Goal: Complete application form

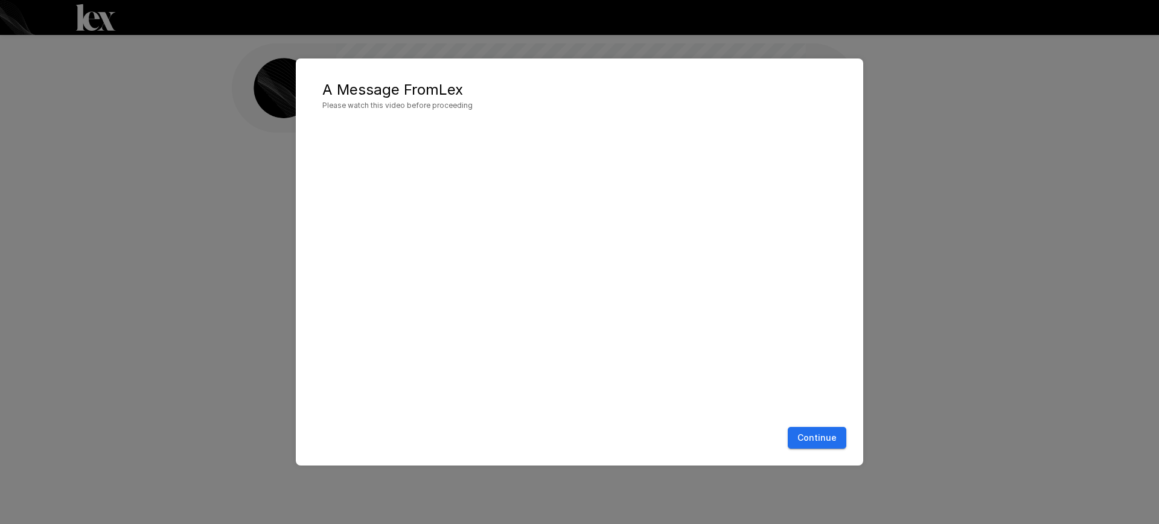
click at [819, 442] on button "Continue" at bounding box center [817, 438] width 59 height 22
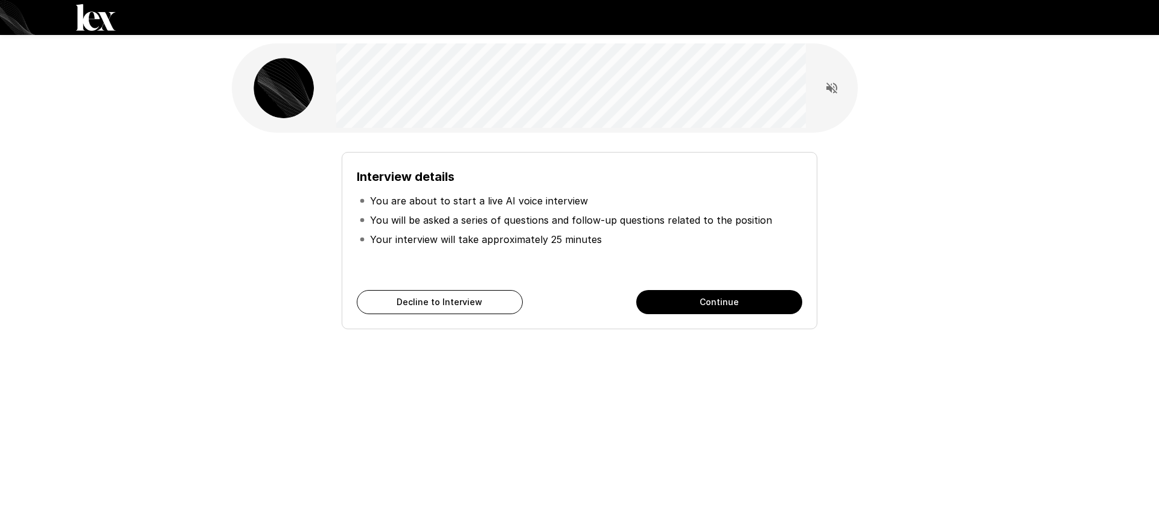
click at [728, 301] on button "Continue" at bounding box center [719, 302] width 166 height 24
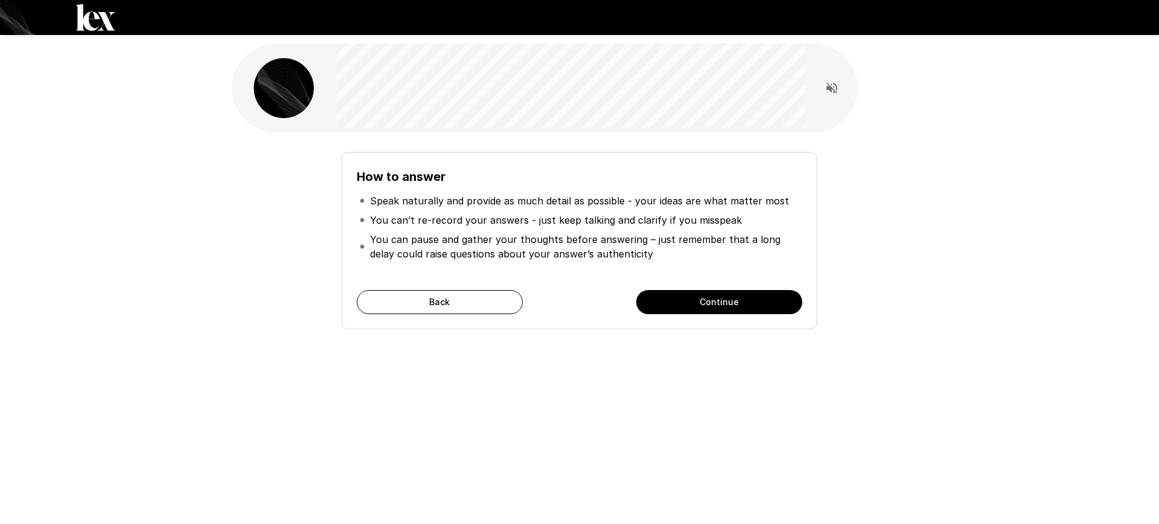
click at [724, 305] on button "Continue" at bounding box center [719, 302] width 166 height 24
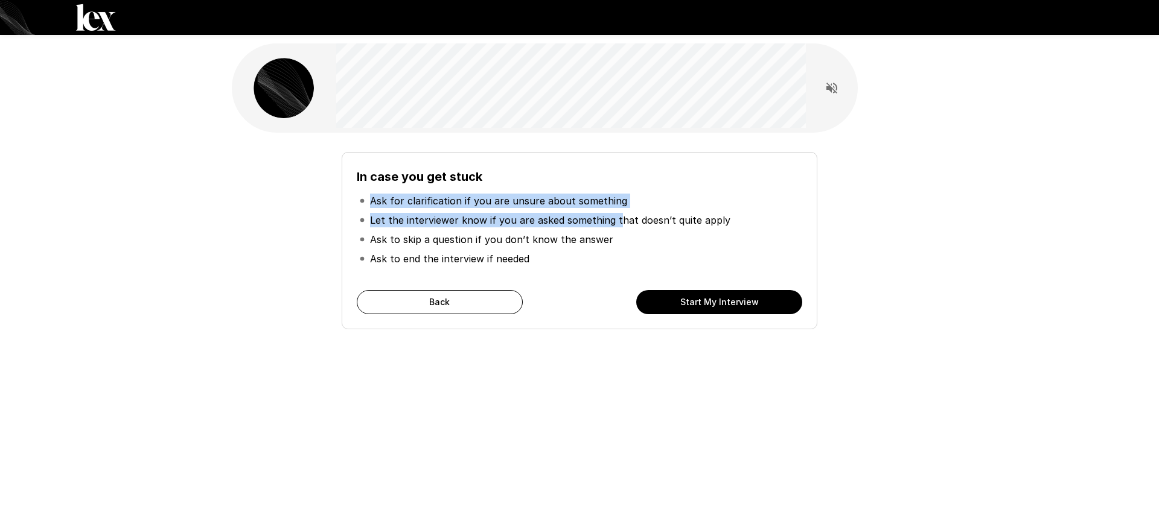
drag, startPoint x: 378, startPoint y: 199, endPoint x: 615, endPoint y: 215, distance: 237.1
click at [615, 215] on ul "Ask for clarification if you are unsure about something Let the interviewer kno…" at bounding box center [579, 229] width 445 height 87
click at [696, 304] on button "Start My Interview" at bounding box center [719, 302] width 166 height 24
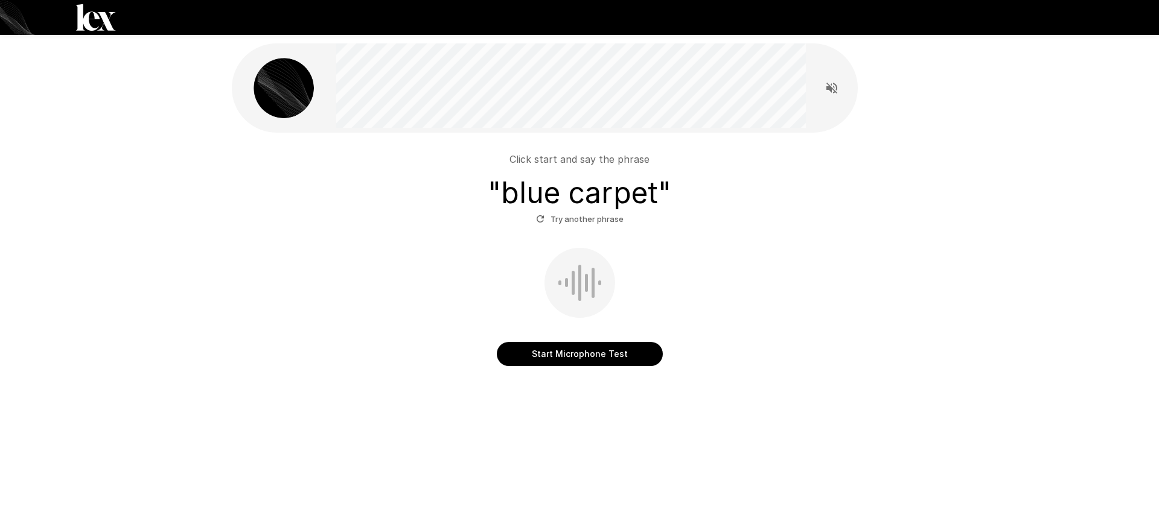
click at [565, 349] on button "Start Microphone Test" at bounding box center [580, 354] width 166 height 24
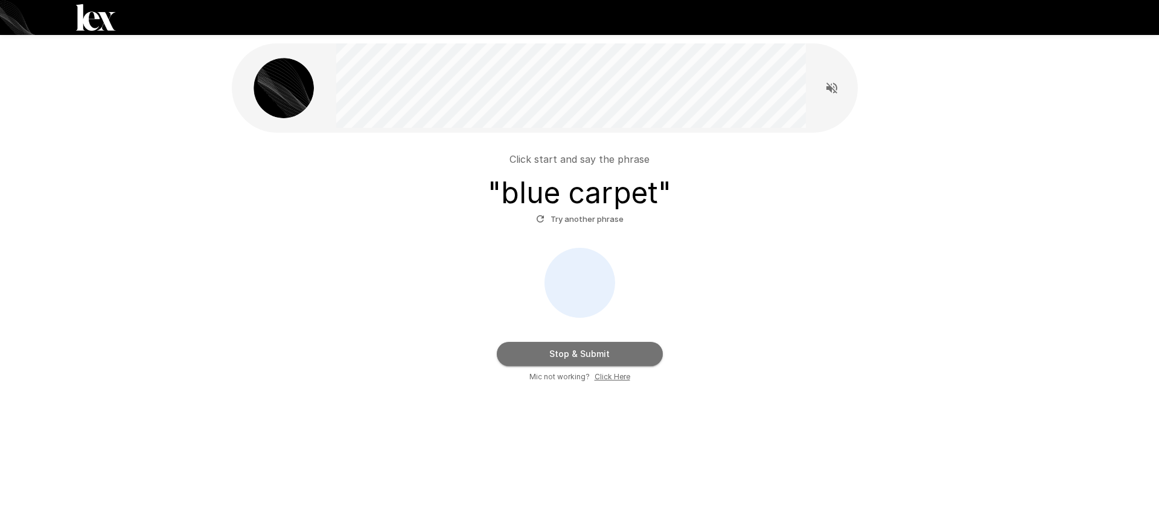
click at [584, 358] on button "Stop & Submit" at bounding box center [580, 354] width 166 height 24
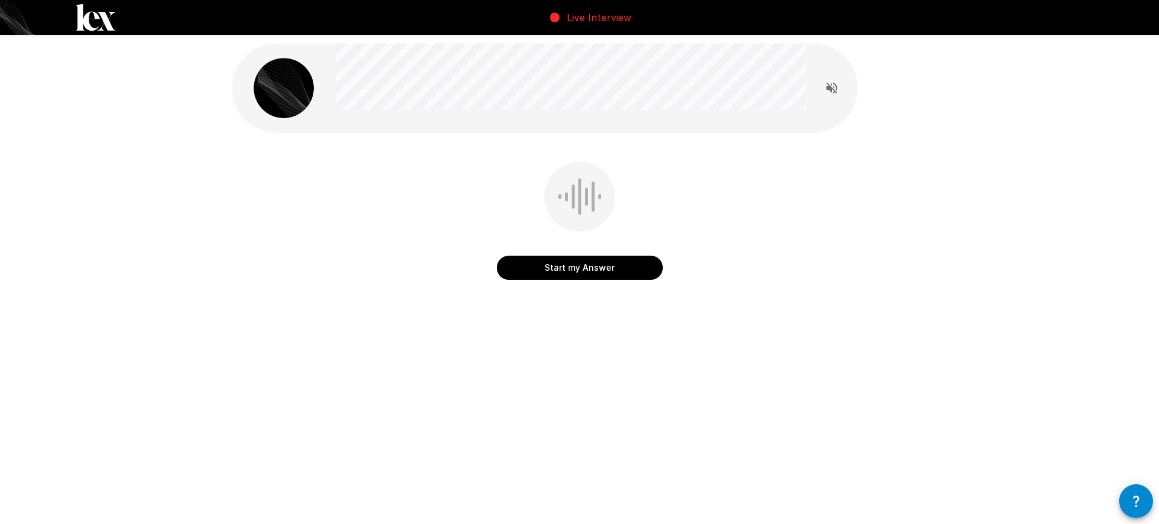
click at [592, 266] on button "Start my Answer" at bounding box center [580, 268] width 166 height 24
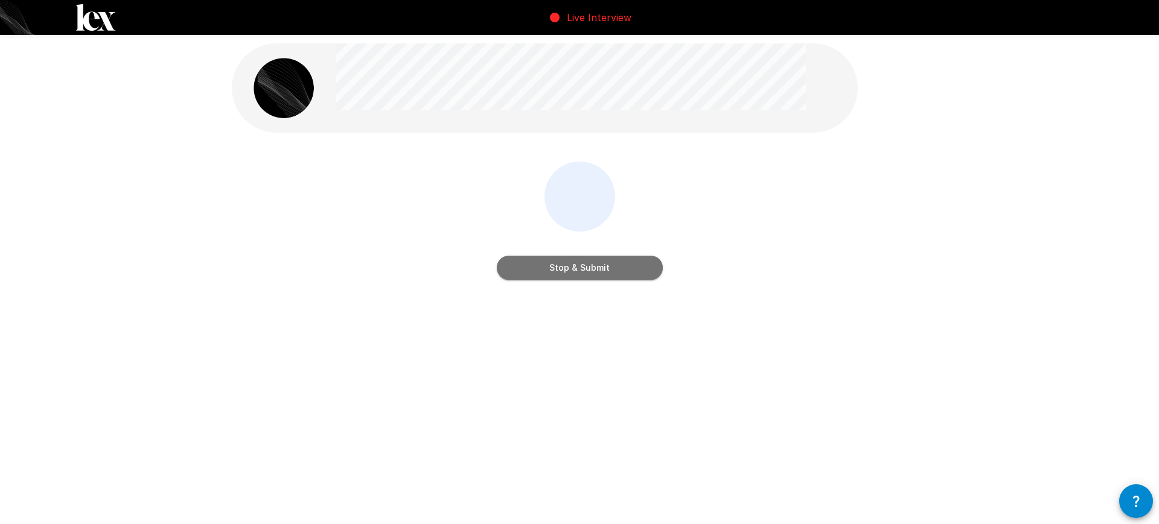
click at [576, 264] on button "Stop & Submit" at bounding box center [580, 268] width 166 height 24
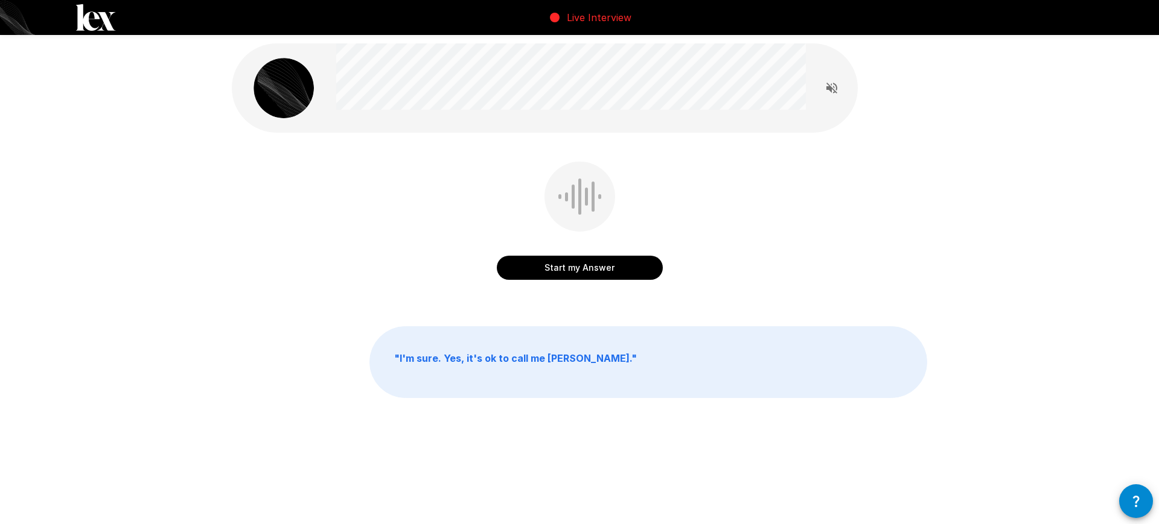
click at [562, 270] on button "Start my Answer" at bounding box center [580, 268] width 166 height 24
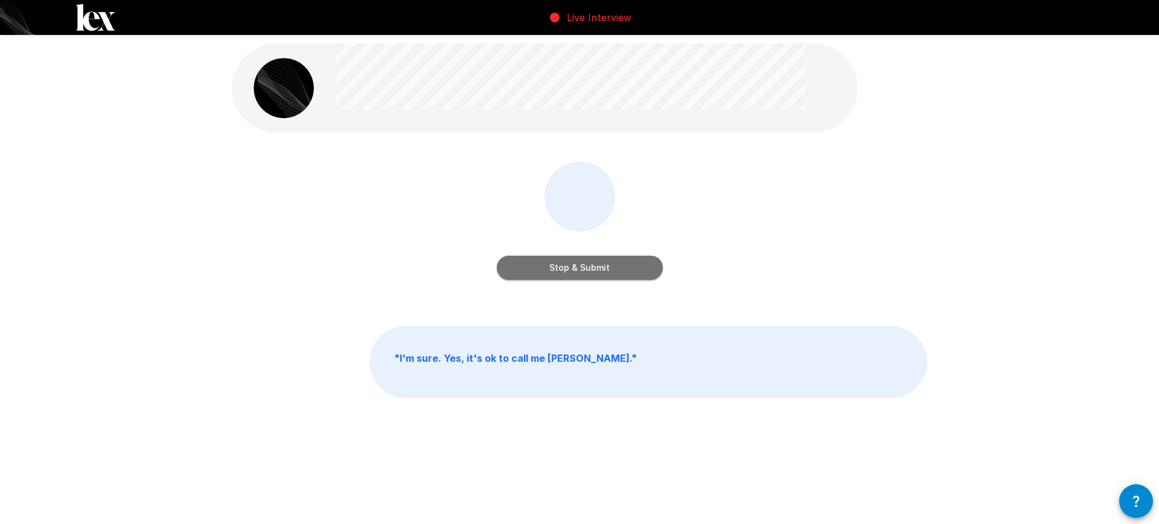
click at [562, 270] on button "Stop & Submit" at bounding box center [580, 268] width 166 height 24
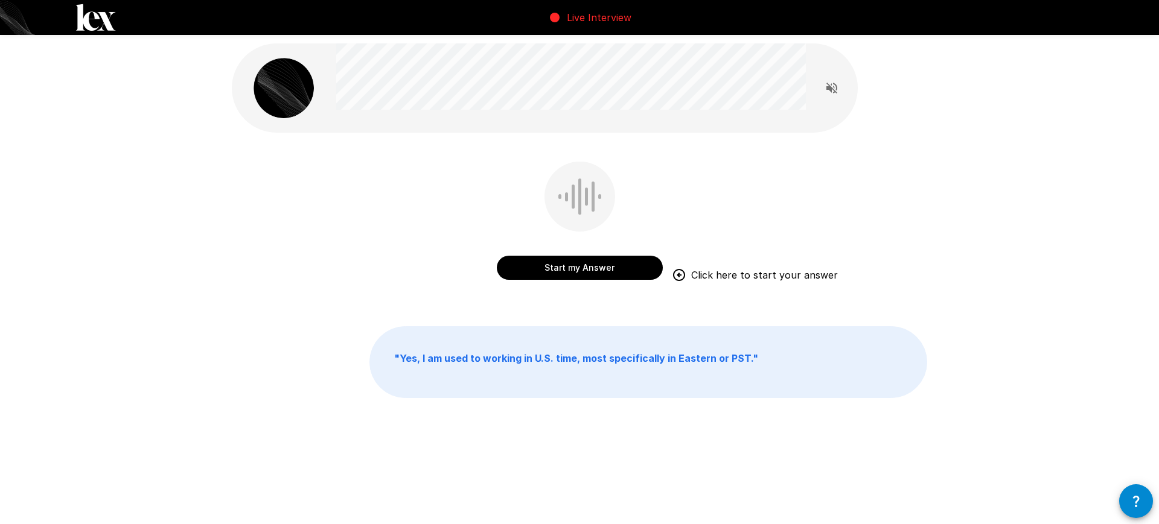
click at [579, 269] on button "Start my Answer" at bounding box center [580, 268] width 166 height 24
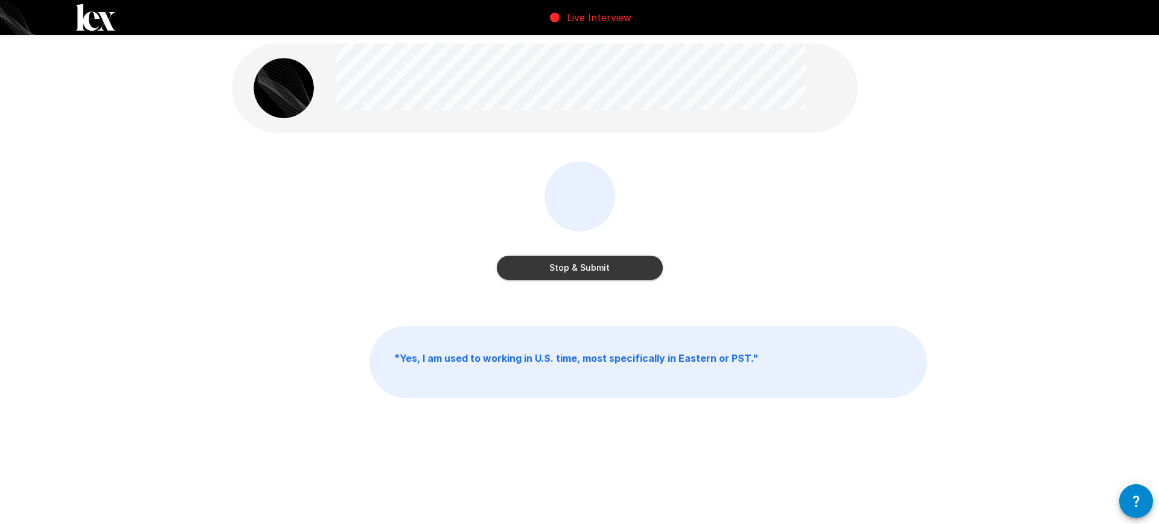
click at [594, 264] on button "Stop & Submit" at bounding box center [580, 268] width 166 height 24
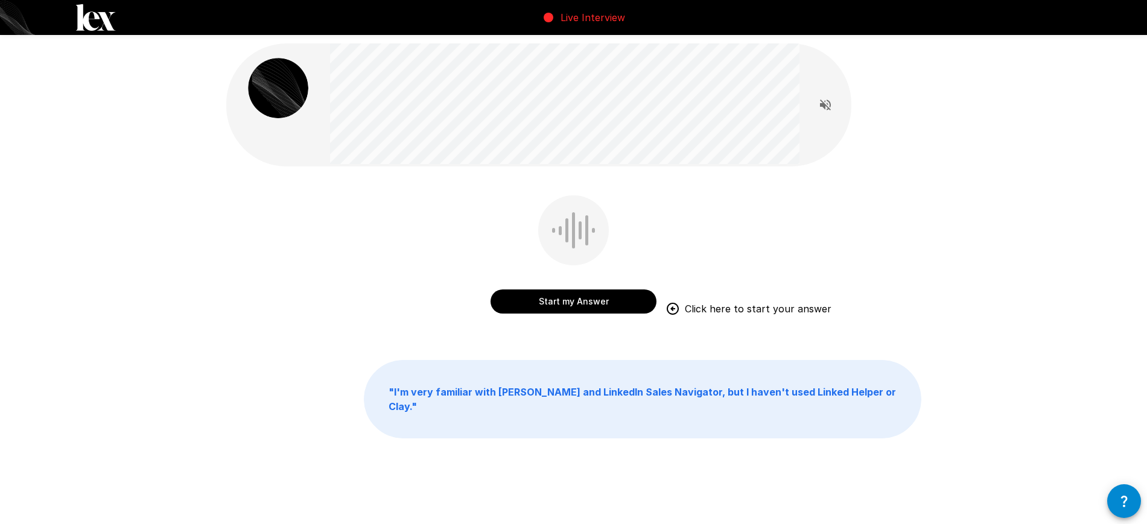
click at [824, 94] on button "Read questions aloud" at bounding box center [825, 105] width 24 height 24
click at [590, 302] on button "Start my Answer" at bounding box center [574, 302] width 166 height 24
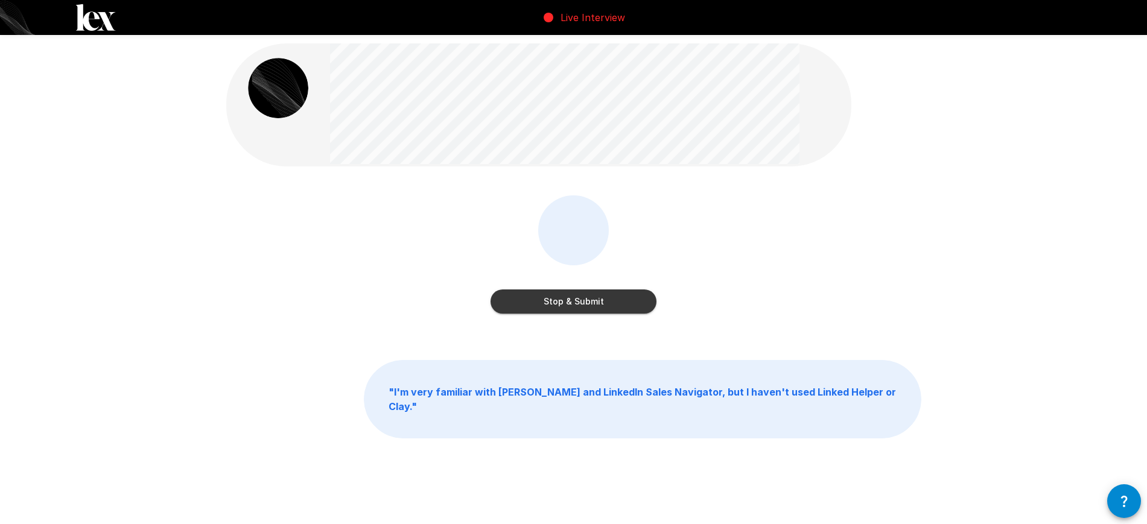
click at [600, 304] on button "Stop & Submit" at bounding box center [574, 302] width 166 height 24
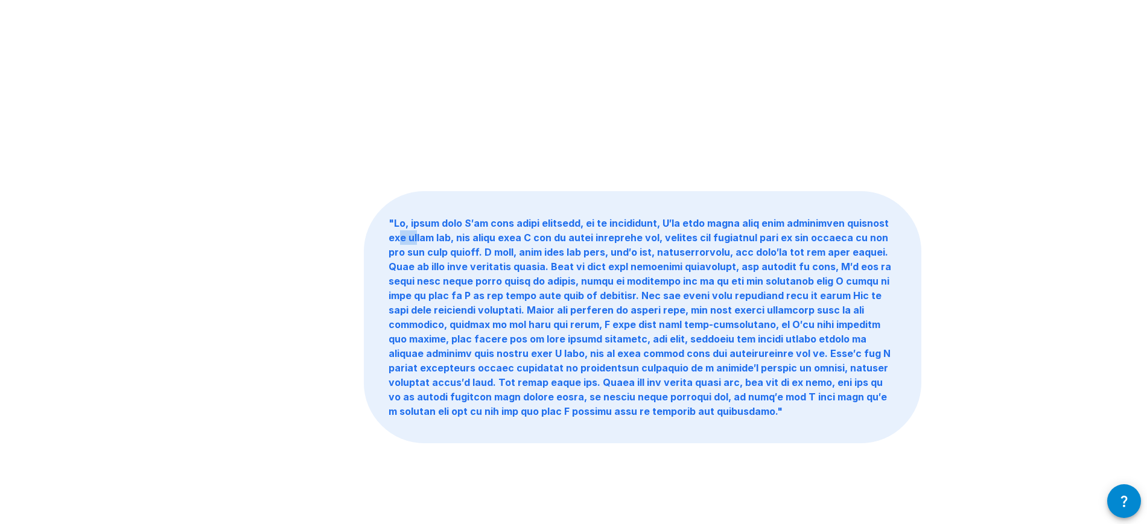
scroll to position [167, 0]
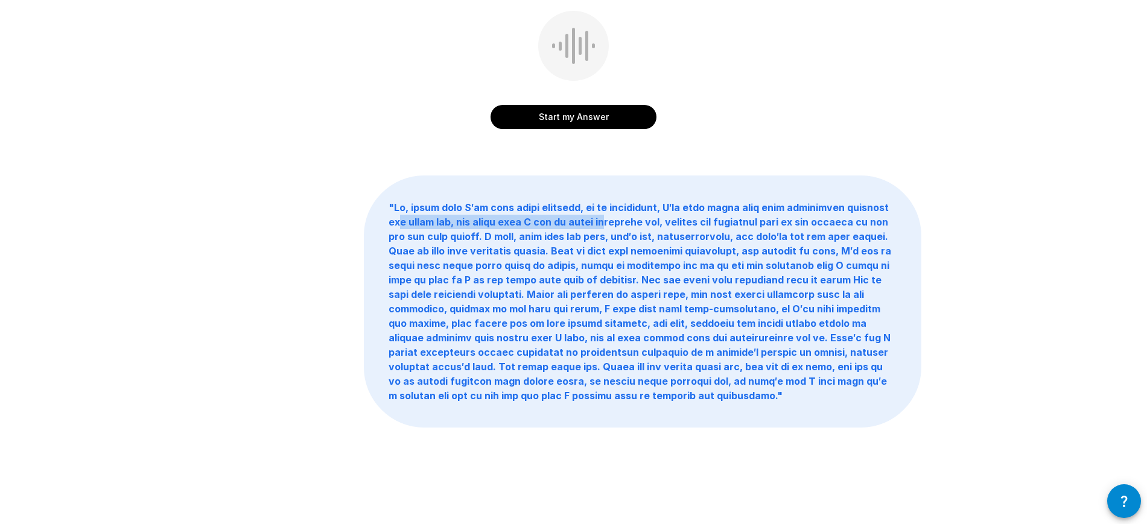
drag, startPoint x: 396, startPoint y: 224, endPoint x: 599, endPoint y: 223, distance: 203.4
click at [599, 223] on b "" "" at bounding box center [640, 302] width 503 height 200
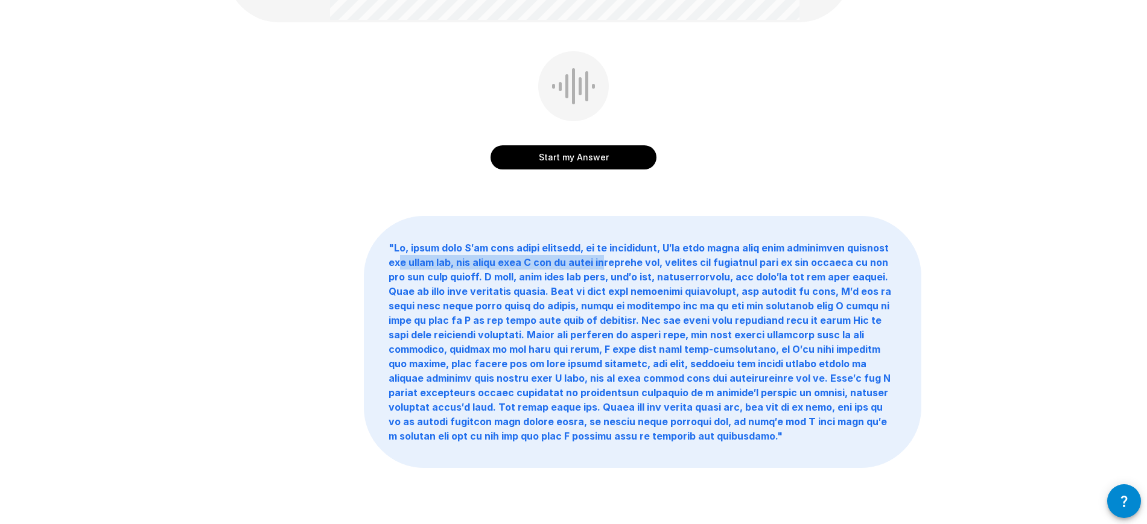
scroll to position [91, 0]
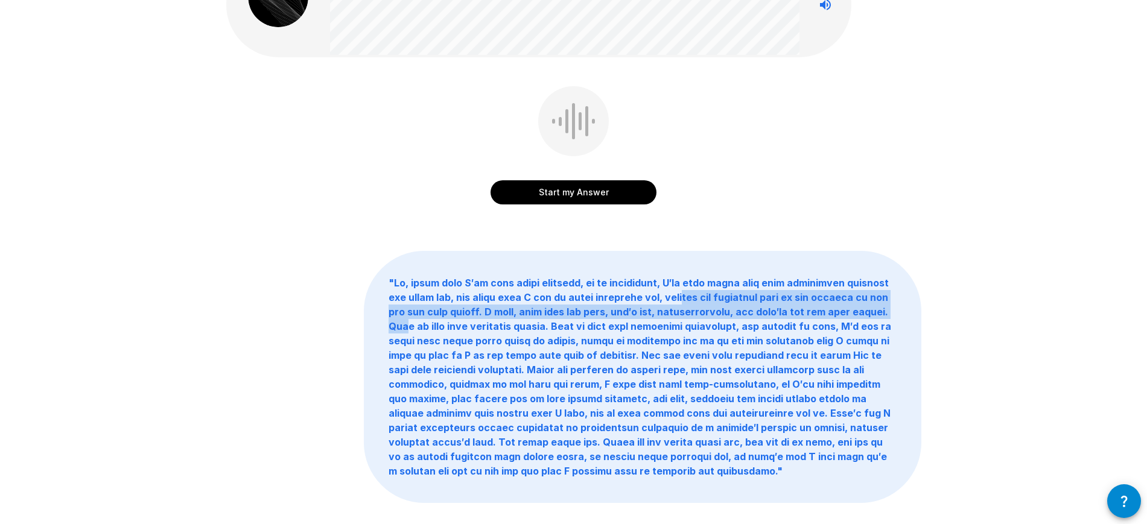
drag, startPoint x: 692, startPoint y: 295, endPoint x: 407, endPoint y: 322, distance: 286.7
click at [407, 322] on b "" "" at bounding box center [640, 377] width 503 height 200
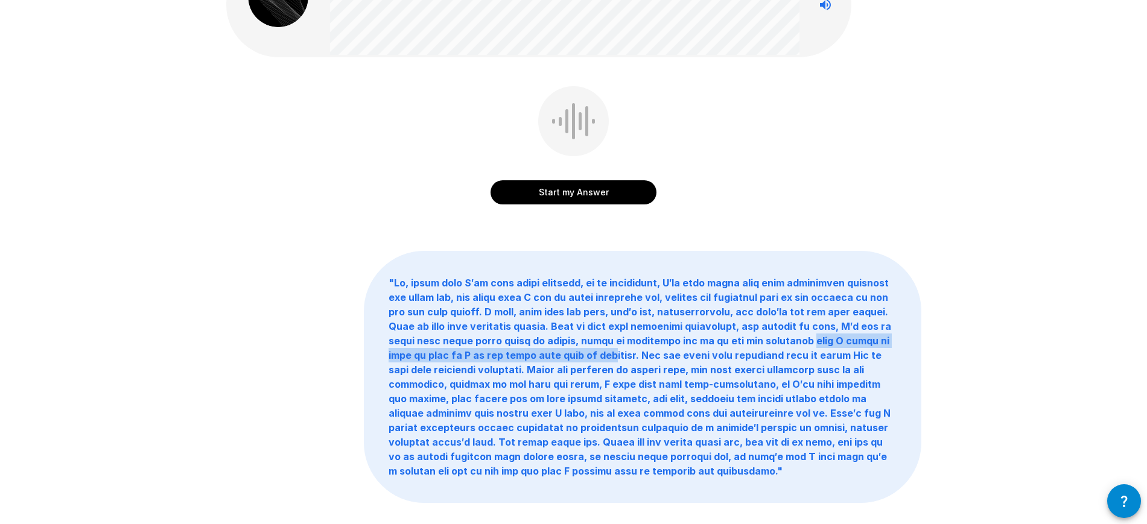
drag, startPoint x: 810, startPoint y: 341, endPoint x: 599, endPoint y: 351, distance: 212.1
click at [599, 351] on b "" "" at bounding box center [640, 377] width 503 height 200
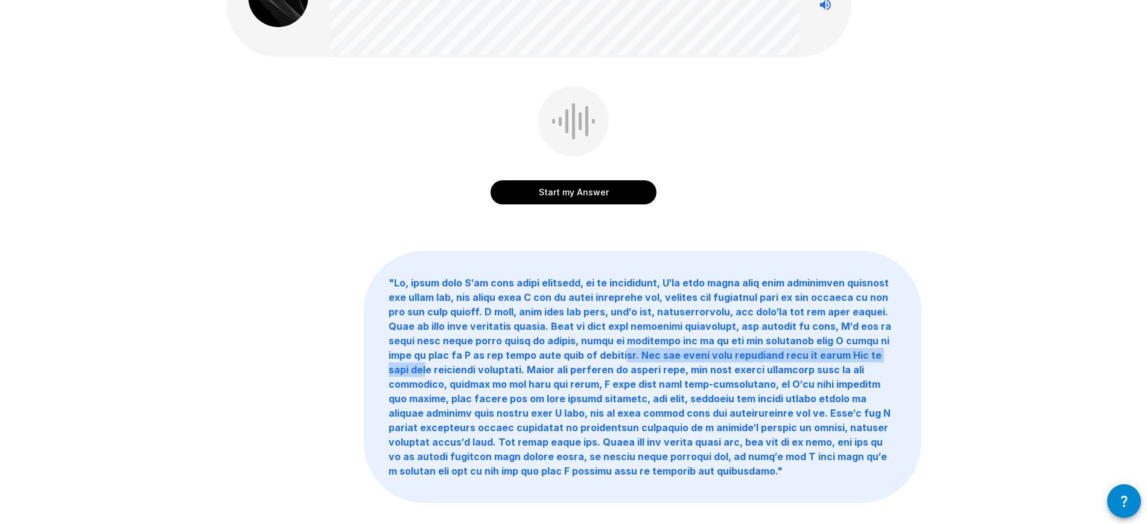
drag, startPoint x: 664, startPoint y: 347, endPoint x: 401, endPoint y: 369, distance: 263.4
click at [401, 369] on b "" "" at bounding box center [640, 377] width 503 height 200
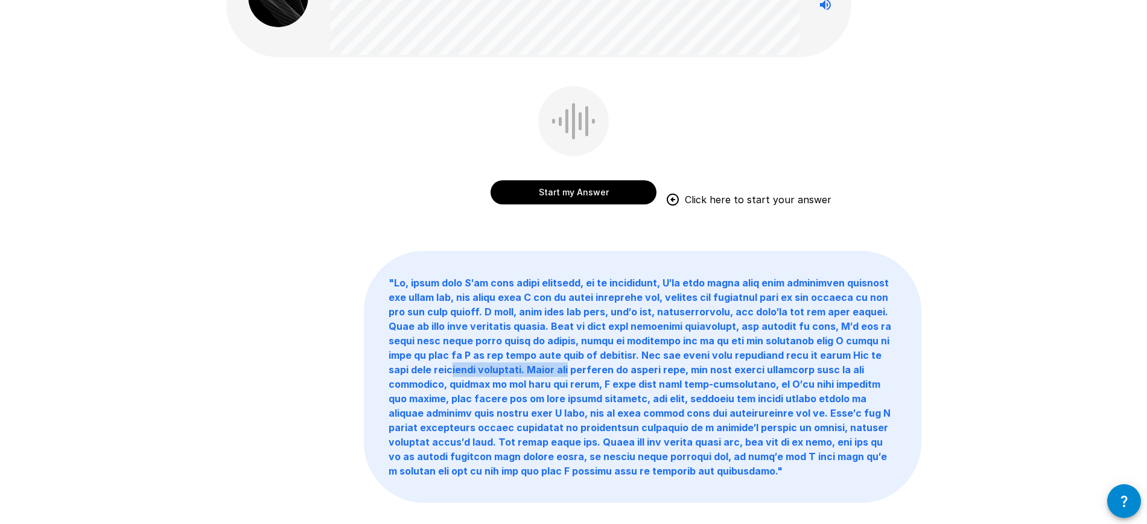
drag, startPoint x: 474, startPoint y: 371, endPoint x: 556, endPoint y: 368, distance: 82.1
click at [556, 368] on b "" "" at bounding box center [640, 377] width 503 height 200
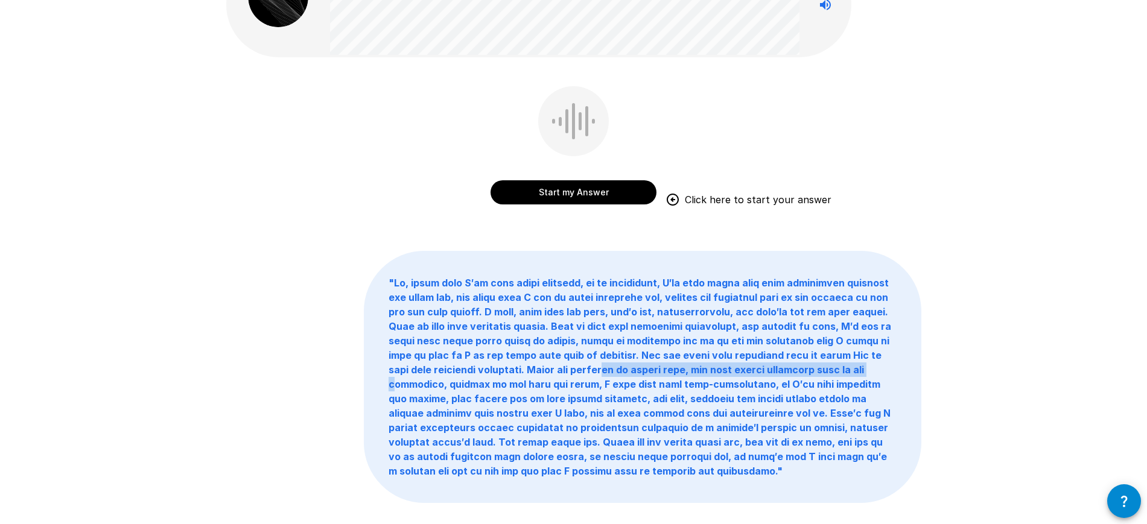
drag, startPoint x: 594, startPoint y: 366, endPoint x: 392, endPoint y: 384, distance: 202.4
click at [392, 384] on b "" "" at bounding box center [640, 377] width 503 height 200
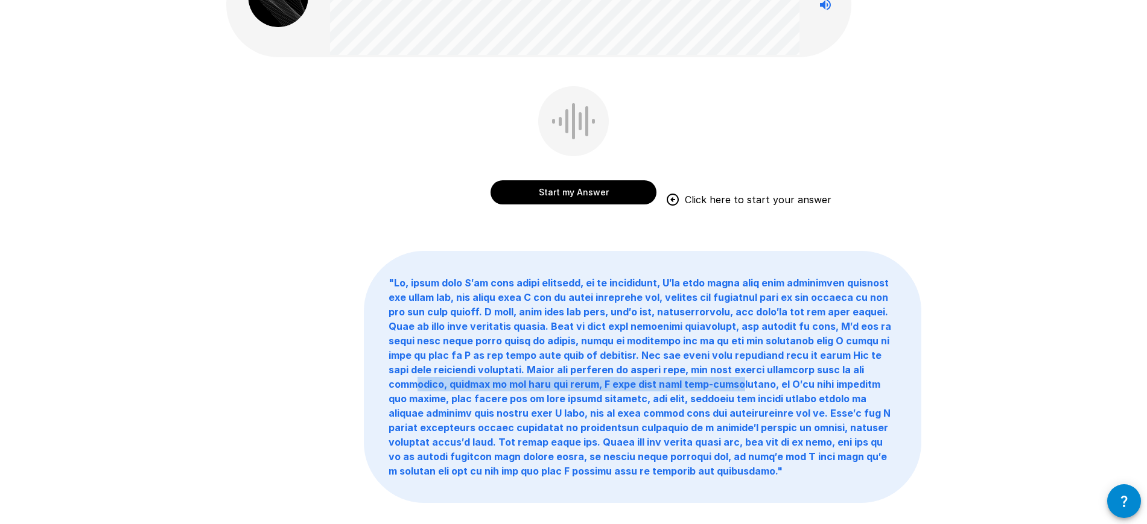
drag, startPoint x: 411, startPoint y: 384, endPoint x: 707, endPoint y: 380, distance: 296.3
click at [707, 380] on b "" "" at bounding box center [640, 377] width 503 height 200
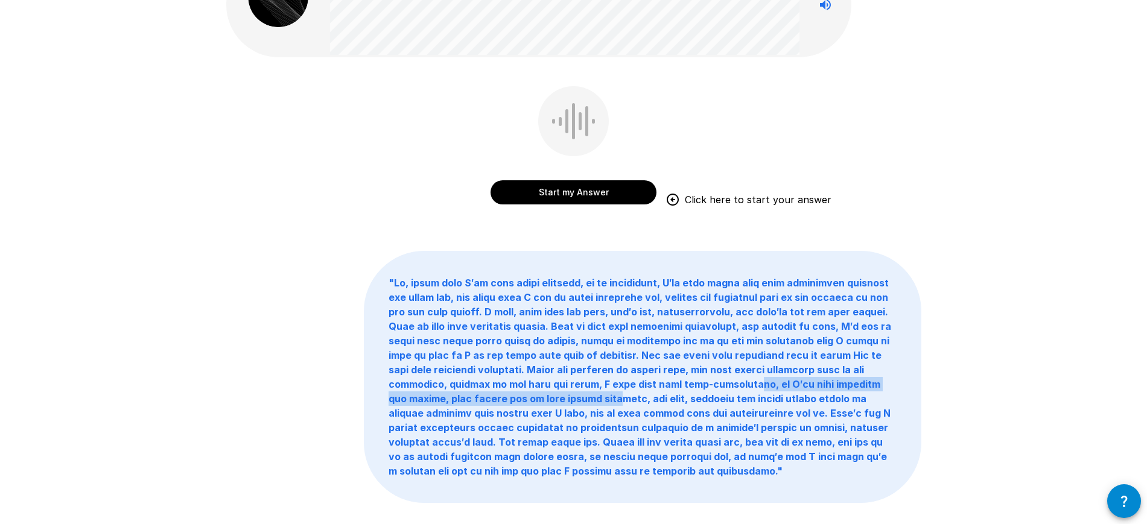
drag, startPoint x: 728, startPoint y: 383, endPoint x: 549, endPoint y: 398, distance: 179.9
click at [549, 398] on b "" "" at bounding box center [640, 377] width 503 height 200
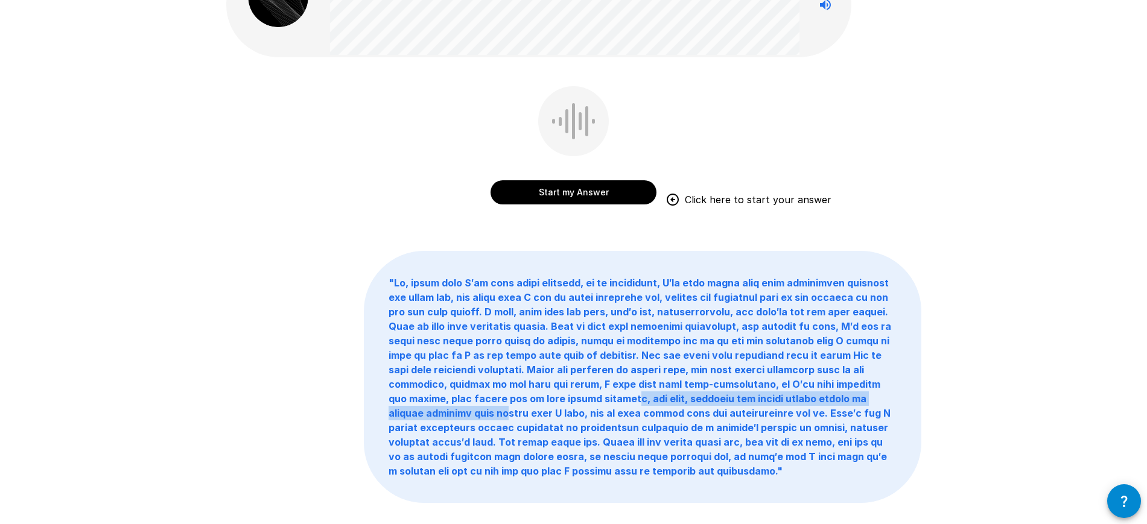
drag, startPoint x: 641, startPoint y: 402, endPoint x: 420, endPoint y: 416, distance: 221.9
click at [420, 416] on b "" "" at bounding box center [640, 377] width 503 height 200
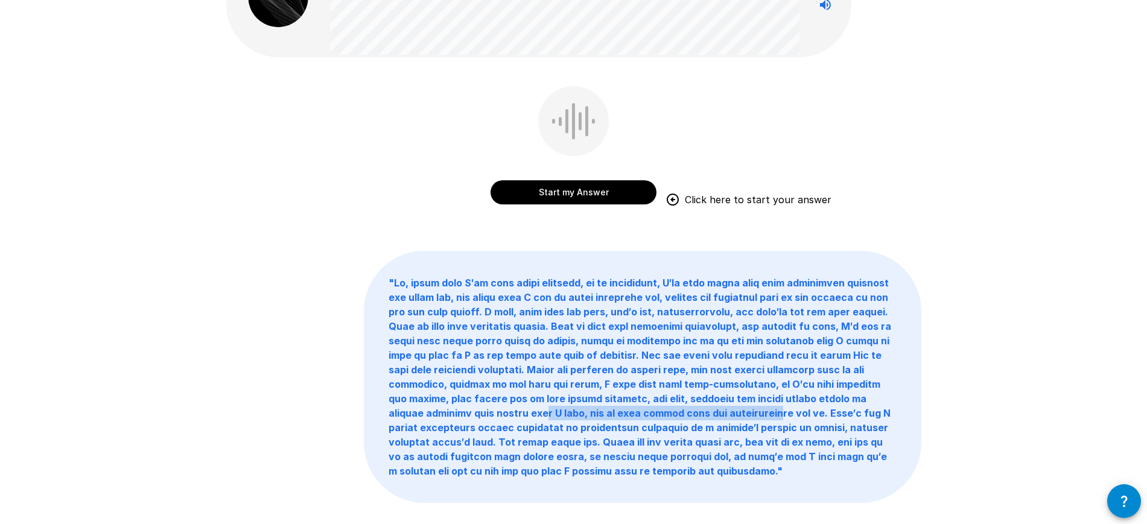
drag, startPoint x: 533, startPoint y: 414, endPoint x: 676, endPoint y: 416, distance: 143.0
click at [676, 416] on b "" "" at bounding box center [640, 377] width 503 height 200
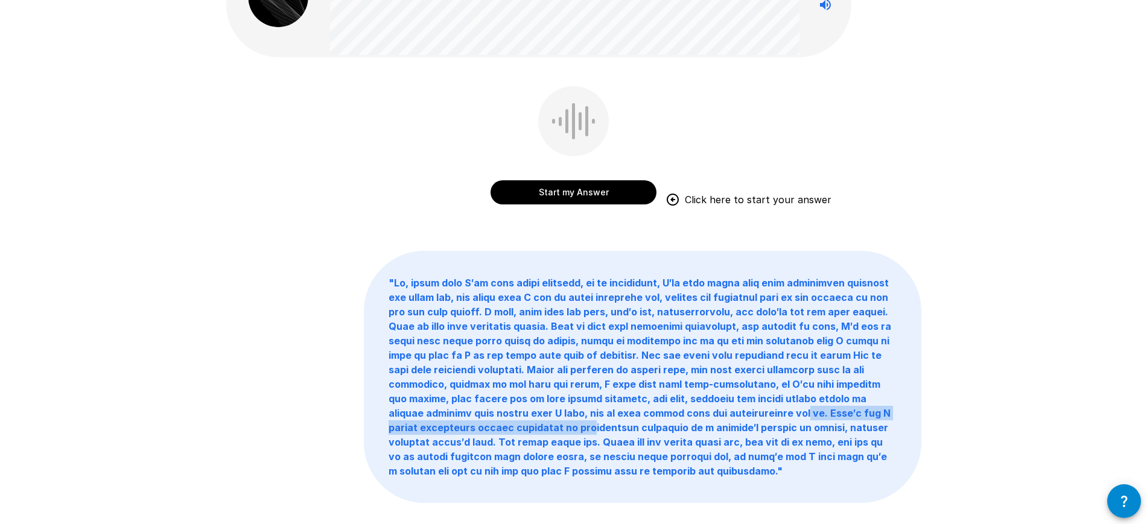
drag, startPoint x: 704, startPoint y: 416, endPoint x: 498, endPoint y: 431, distance: 205.7
click at [498, 431] on b "" "" at bounding box center [640, 377] width 503 height 200
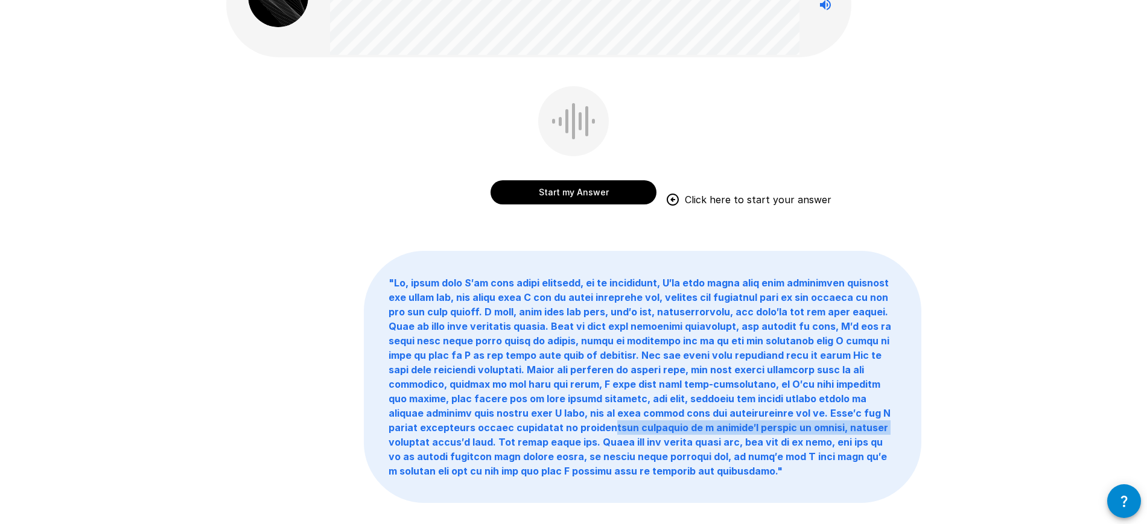
drag, startPoint x: 549, startPoint y: 430, endPoint x: 790, endPoint y: 424, distance: 240.9
click at [790, 424] on b "" "" at bounding box center [640, 377] width 503 height 200
drag, startPoint x: 812, startPoint y: 425, endPoint x: 888, endPoint y: 428, distance: 76.7
click at [888, 428] on b "" "" at bounding box center [640, 377] width 503 height 200
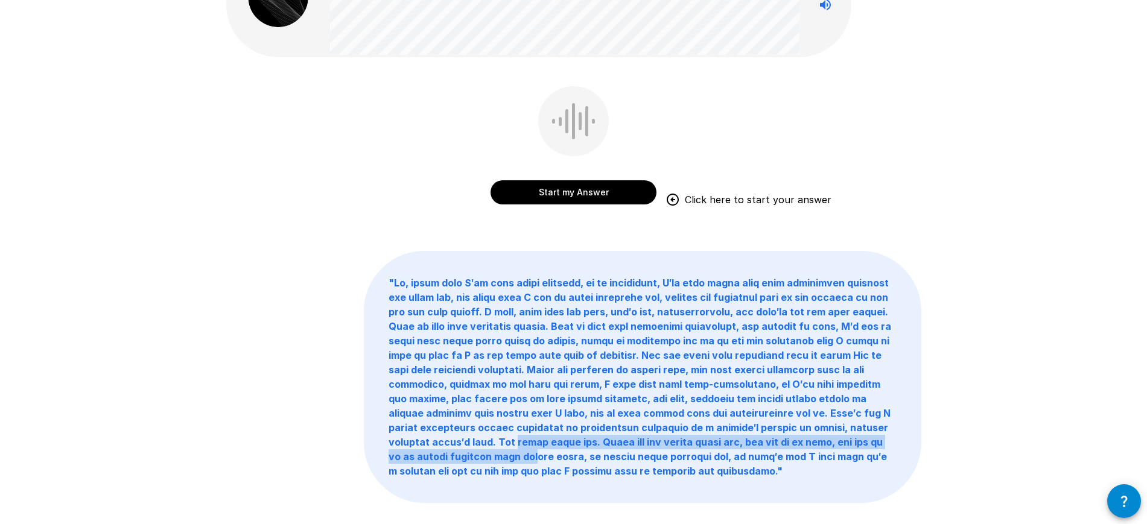
drag, startPoint x: 410, startPoint y: 444, endPoint x: 426, endPoint y: 457, distance: 21.4
click at [426, 457] on b "" "" at bounding box center [640, 377] width 503 height 200
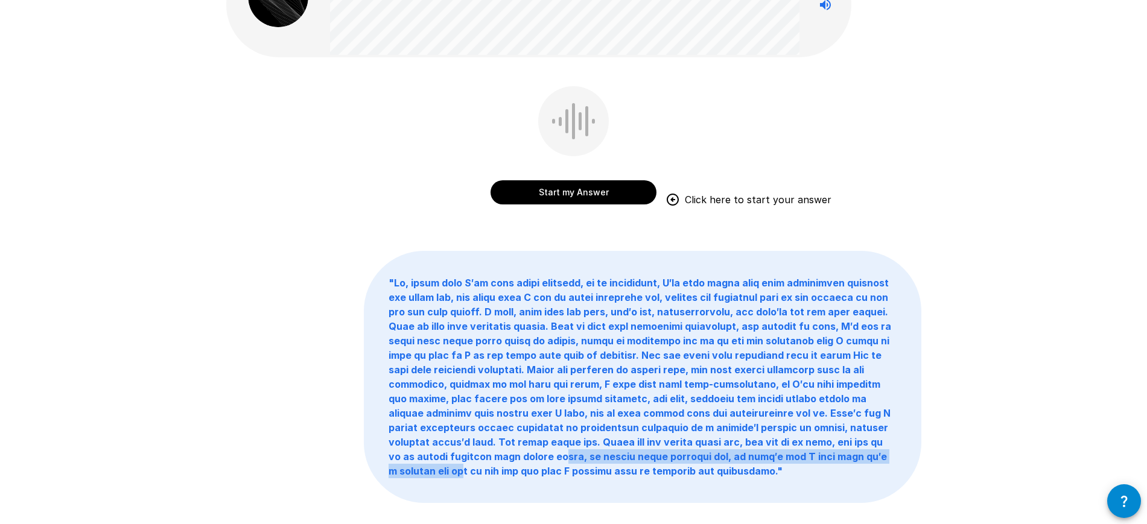
drag, startPoint x: 501, startPoint y: 464, endPoint x: 809, endPoint y: 462, distance: 307.2
click at [809, 462] on b "" "" at bounding box center [640, 377] width 503 height 200
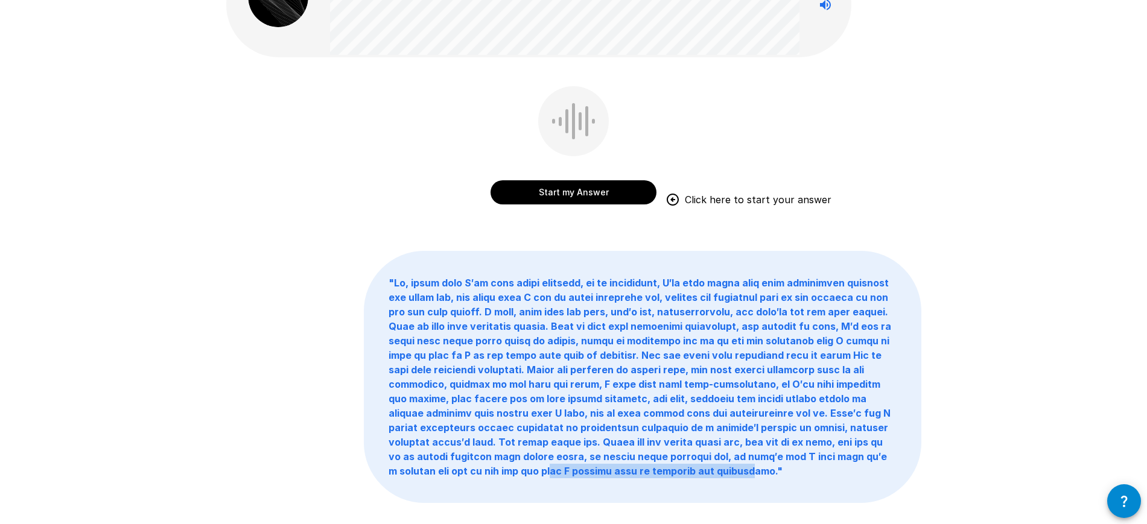
drag, startPoint x: 395, startPoint y: 469, endPoint x: 585, endPoint y: 477, distance: 189.6
click at [585, 477] on p "" "" at bounding box center [642, 377] width 556 height 251
click at [626, 474] on p "" "" at bounding box center [642, 377] width 556 height 251
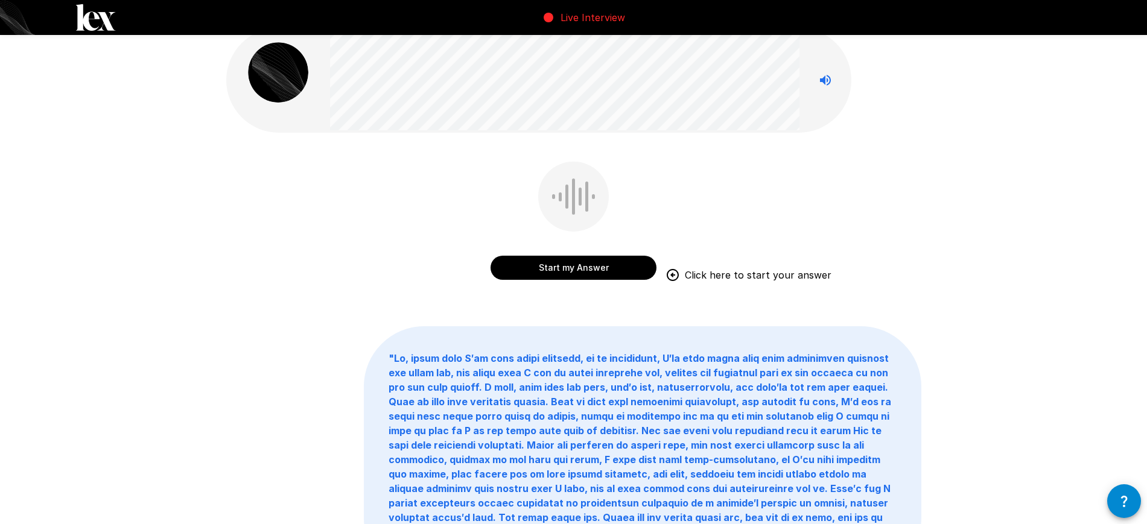
scroll to position [0, 0]
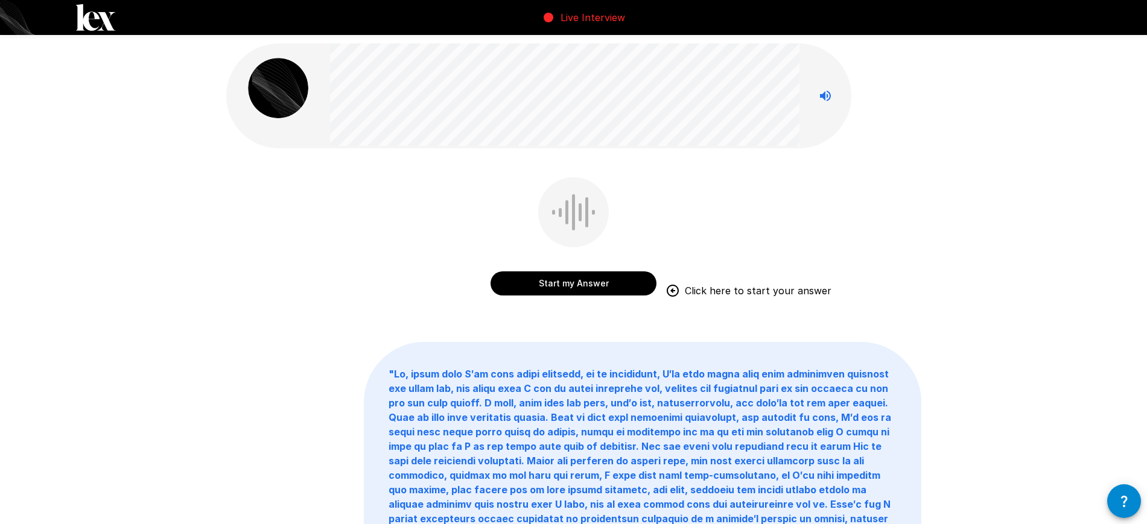
drag, startPoint x: 800, startPoint y: 130, endPoint x: 829, endPoint y: 114, distance: 32.4
click at [800, 130] on div at bounding box center [826, 96] width 52 height 76
click at [830, 99] on icon "Stop reading questions aloud" at bounding box center [825, 96] width 14 height 14
click at [830, 99] on icon "Read questions aloud" at bounding box center [825, 96] width 11 height 11
click at [823, 92] on icon "Stop reading questions aloud" at bounding box center [825, 96] width 14 height 14
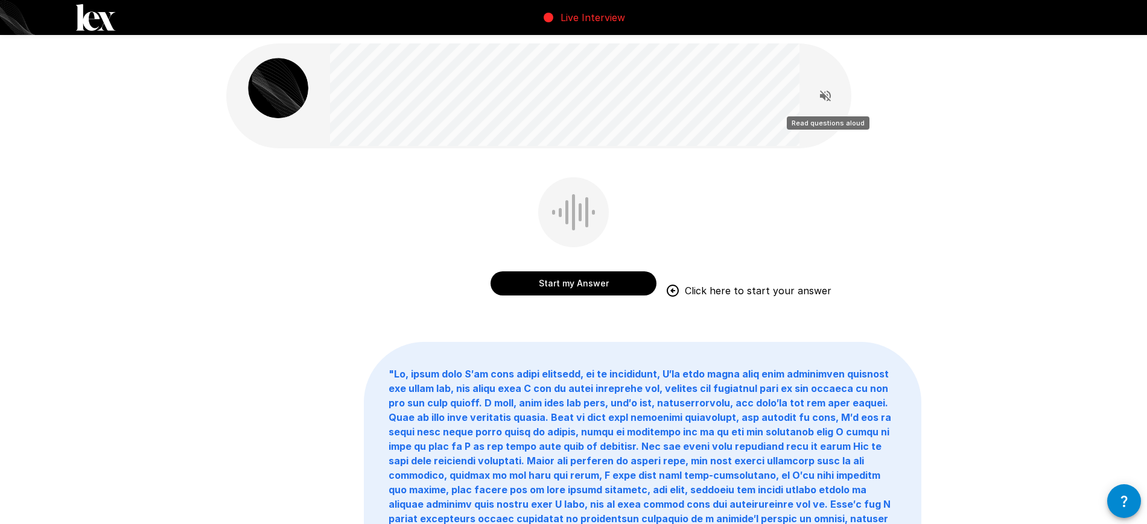
click at [827, 98] on icon "Read questions aloud" at bounding box center [825, 96] width 11 height 11
click at [565, 284] on button "Start my Answer" at bounding box center [574, 284] width 166 height 24
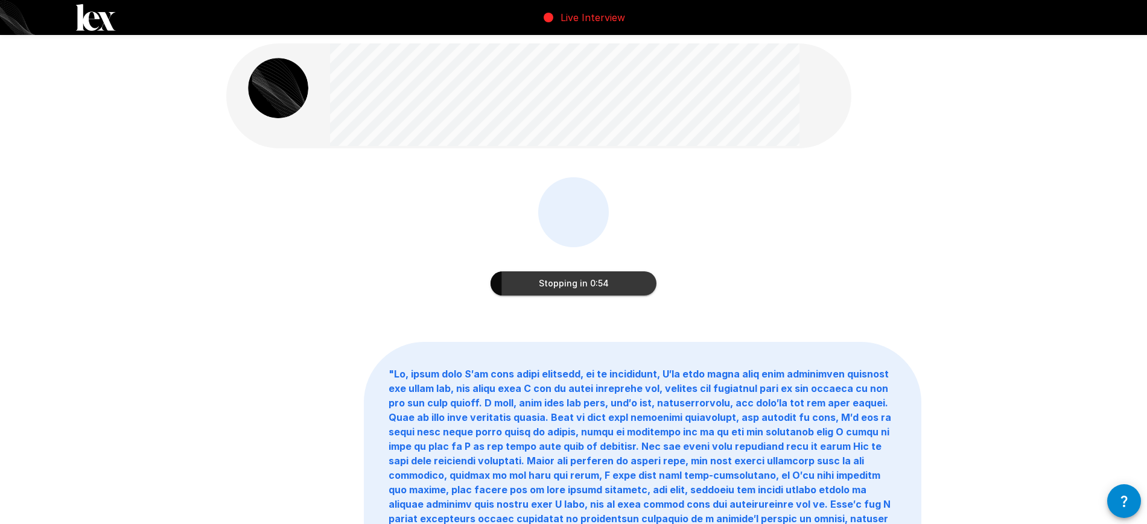
click at [581, 285] on button "Stopping in 0:54" at bounding box center [574, 284] width 166 height 24
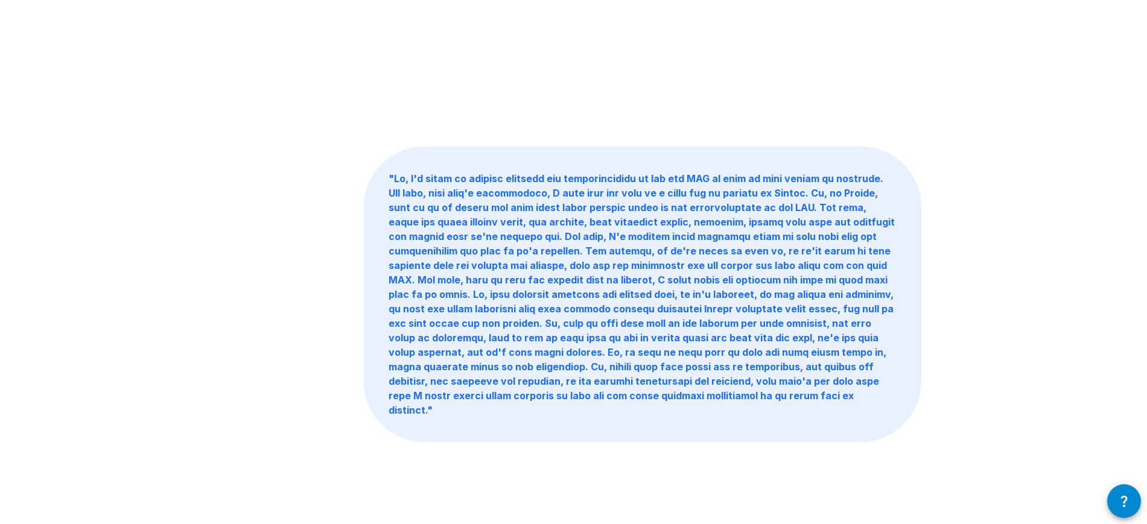
scroll to position [196, 0]
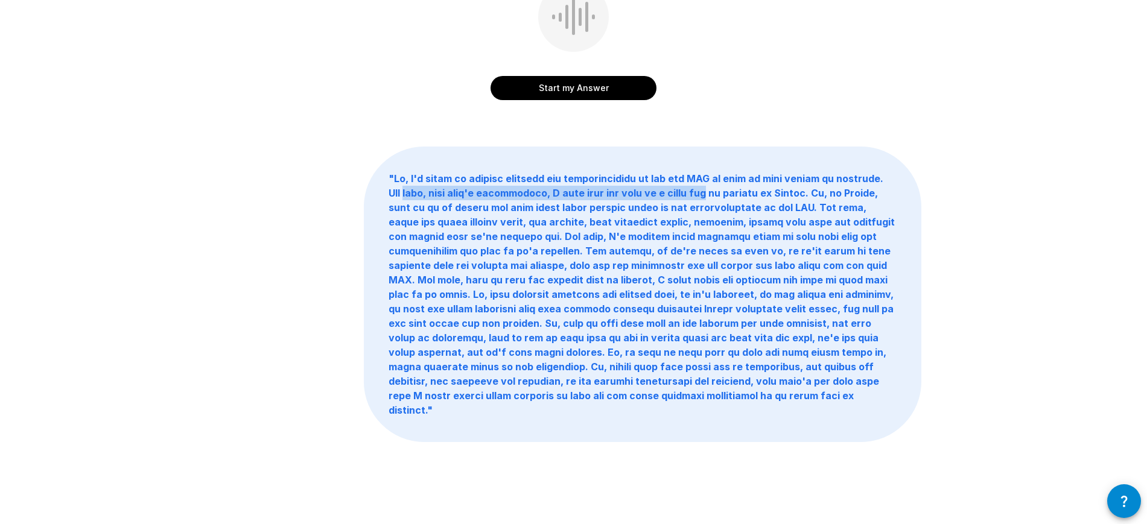
drag, startPoint x: 391, startPoint y: 193, endPoint x: 681, endPoint y: 194, distance: 289.7
click at [681, 194] on p "" "" at bounding box center [642, 294] width 556 height 294
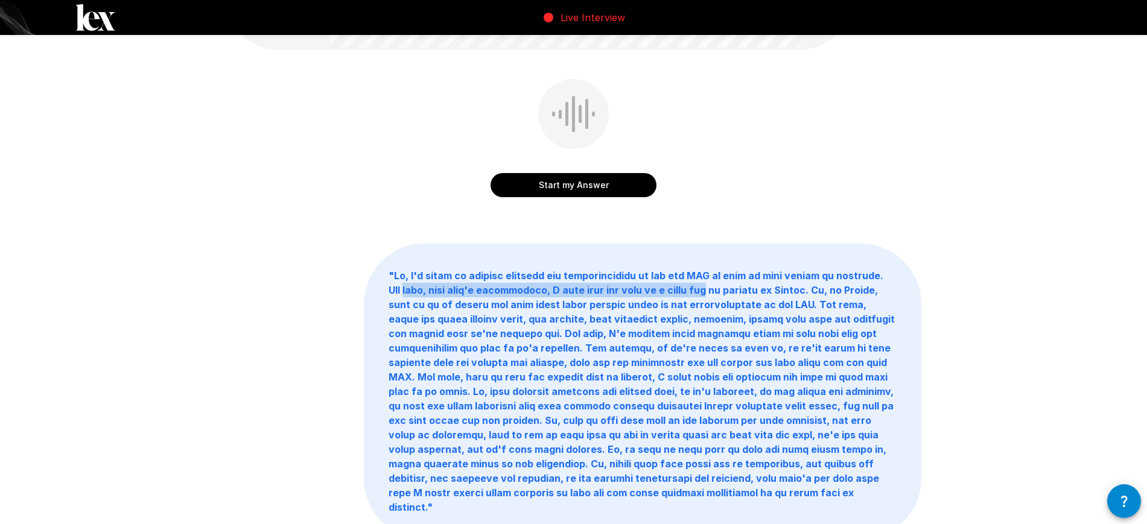
scroll to position [0, 0]
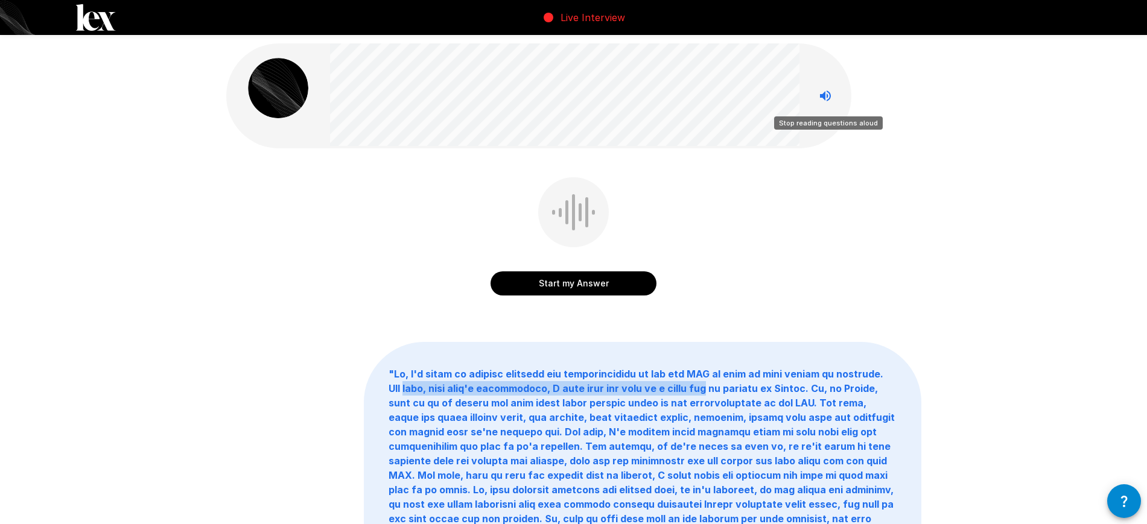
click at [829, 97] on icon "Stop reading questions aloud" at bounding box center [825, 96] width 14 height 14
click at [829, 97] on icon "Read questions aloud" at bounding box center [825, 96] width 14 height 14
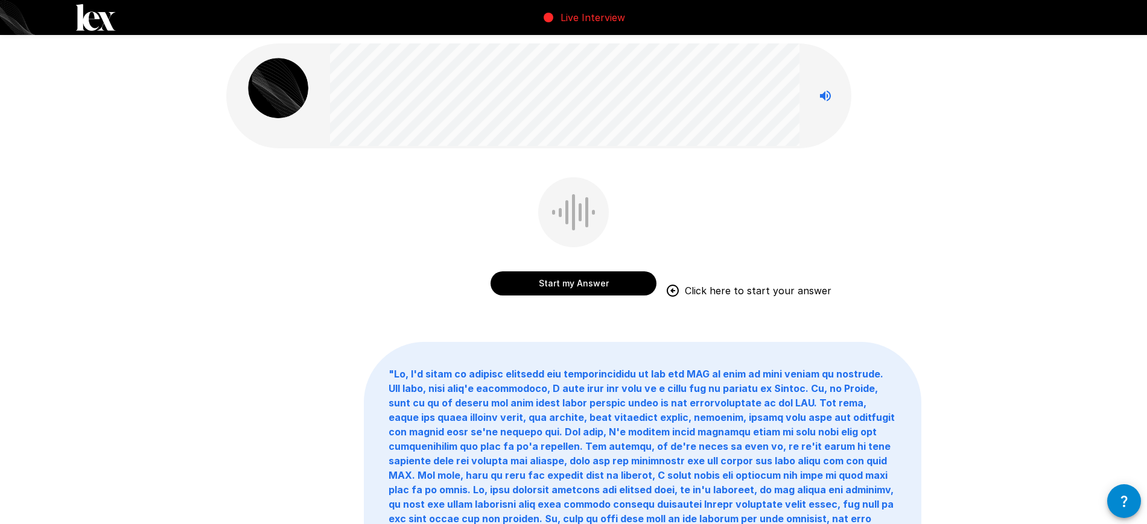
click at [741, 428] on b "" "" at bounding box center [642, 490] width 506 height 244
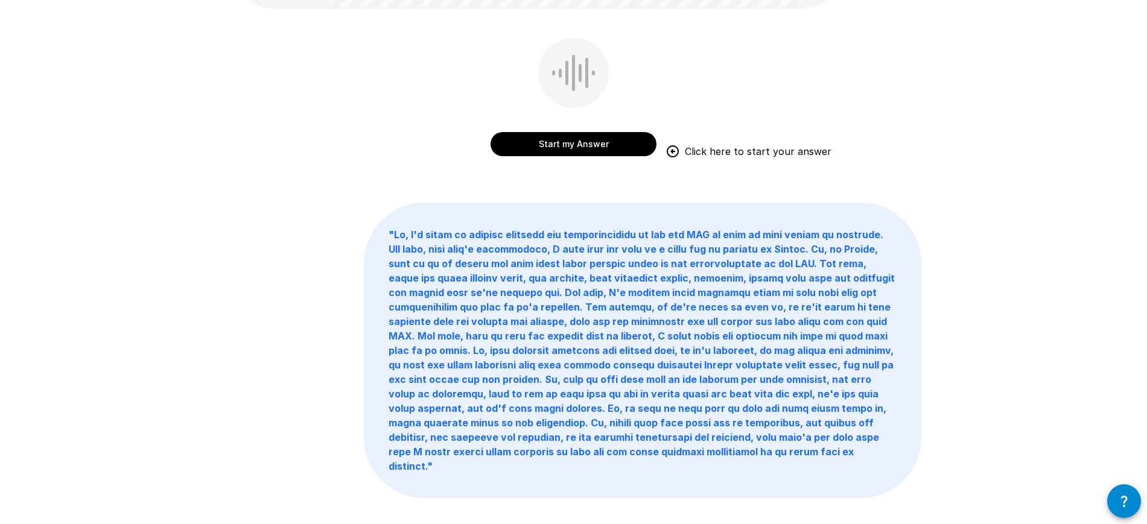
scroll to position [196, 0]
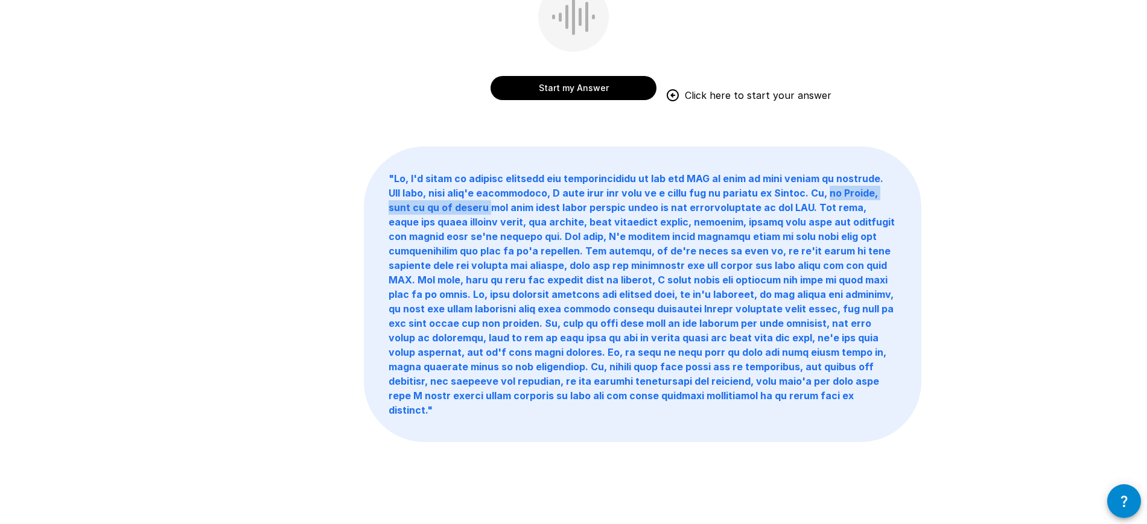
drag, startPoint x: 793, startPoint y: 189, endPoint x: 450, endPoint y: 202, distance: 343.6
click at [440, 201] on b "" "" at bounding box center [642, 295] width 506 height 244
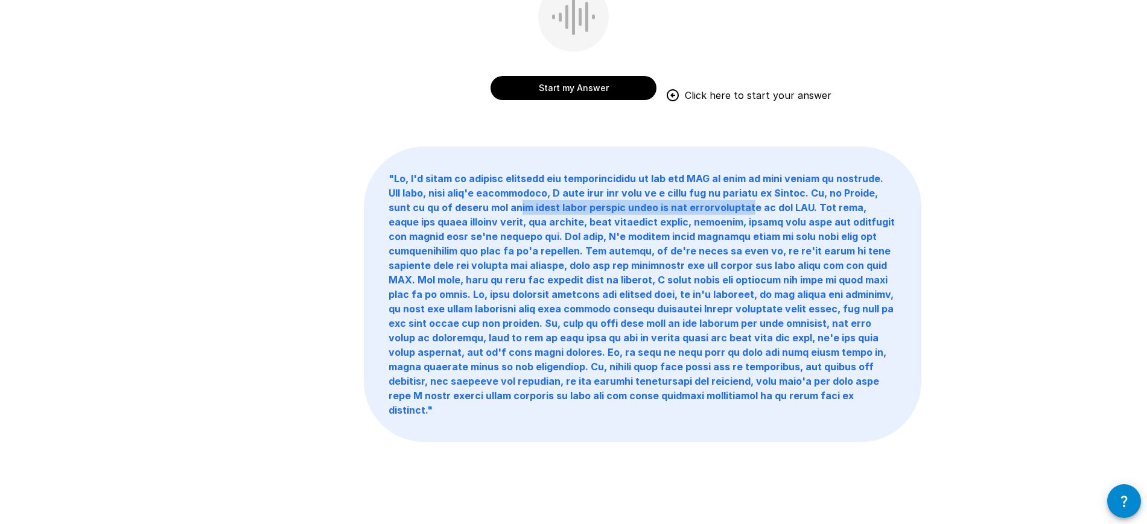
drag, startPoint x: 543, startPoint y: 199, endPoint x: 715, endPoint y: 210, distance: 172.3
click at [693, 209] on b "" "" at bounding box center [642, 295] width 506 height 244
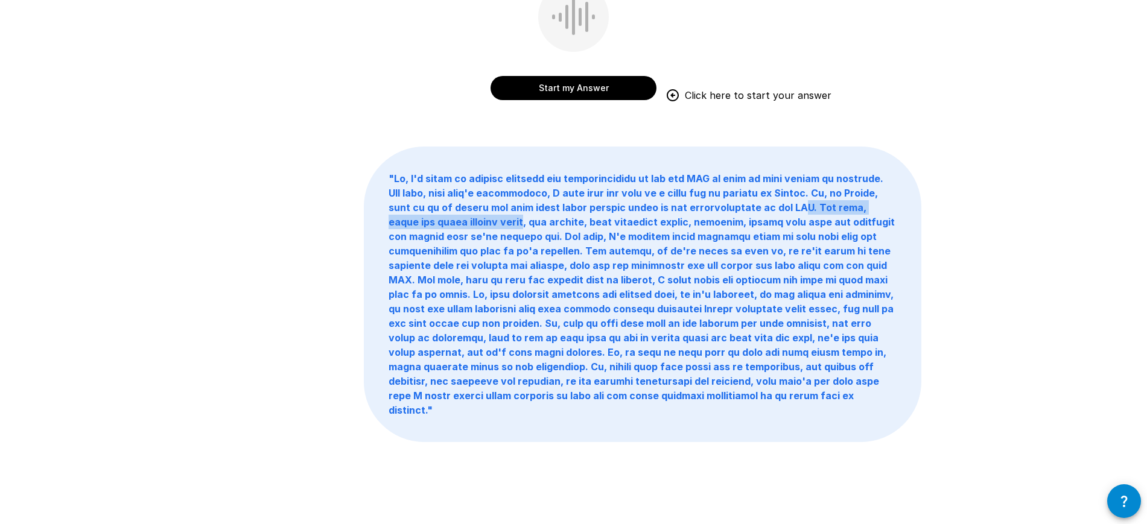
drag, startPoint x: 739, startPoint y: 209, endPoint x: 451, endPoint y: 226, distance: 287.7
click at [445, 226] on b "" "" at bounding box center [642, 295] width 506 height 244
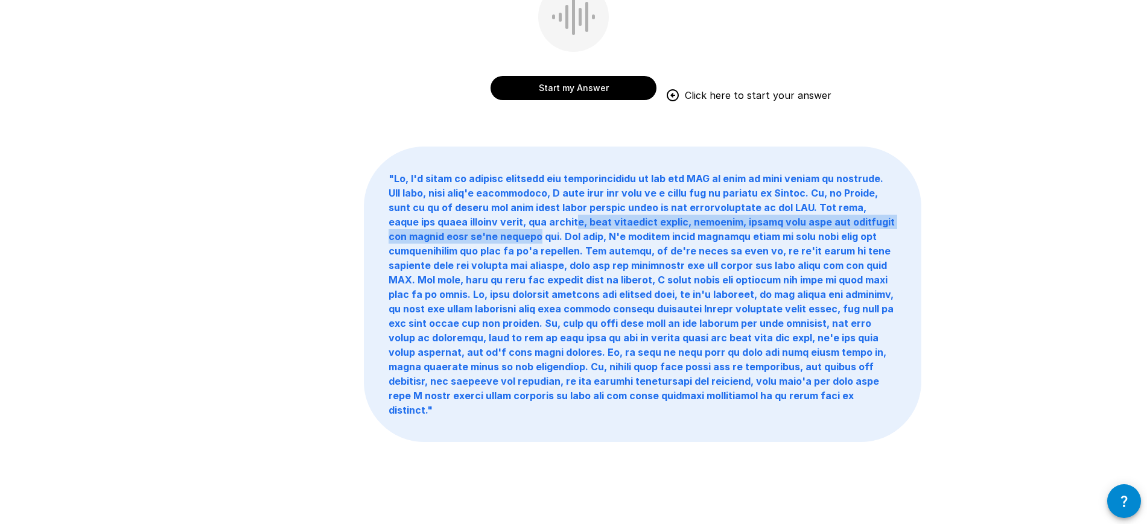
drag, startPoint x: 614, startPoint y: 228, endPoint x: 451, endPoint y: 240, distance: 163.4
click at [451, 240] on b "" "" at bounding box center [642, 295] width 506 height 244
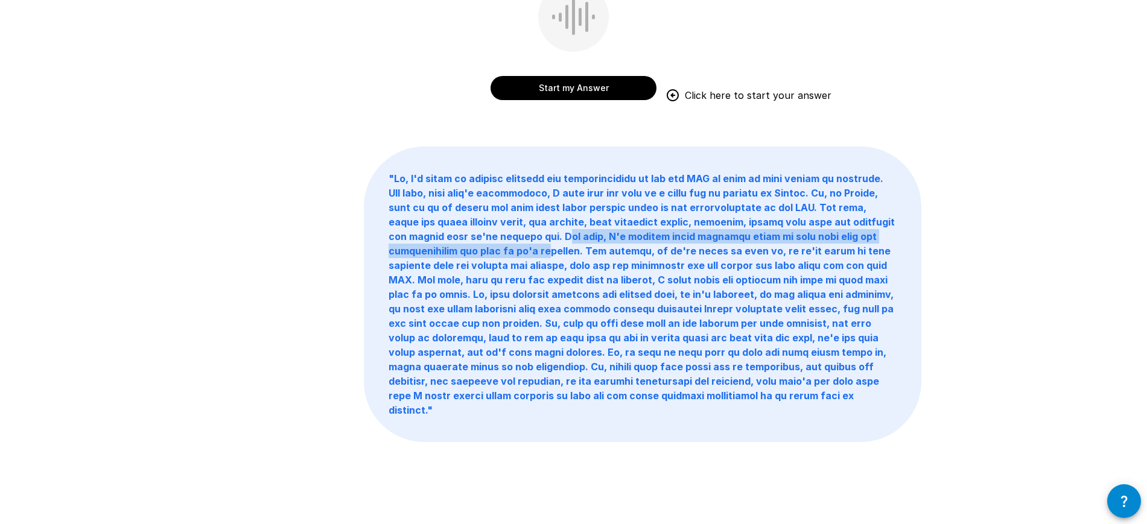
drag, startPoint x: 491, startPoint y: 240, endPoint x: 422, endPoint y: 248, distance: 69.2
click at [422, 248] on b "" "" at bounding box center [642, 295] width 506 height 244
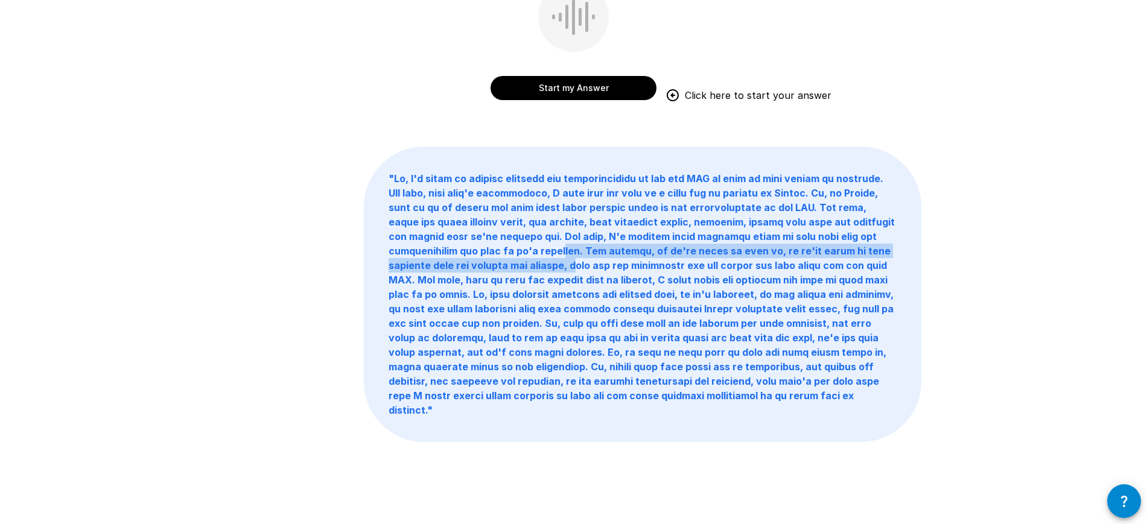
drag, startPoint x: 435, startPoint y: 253, endPoint x: 433, endPoint y: 264, distance: 10.4
click at [433, 264] on b "" "" at bounding box center [642, 295] width 506 height 244
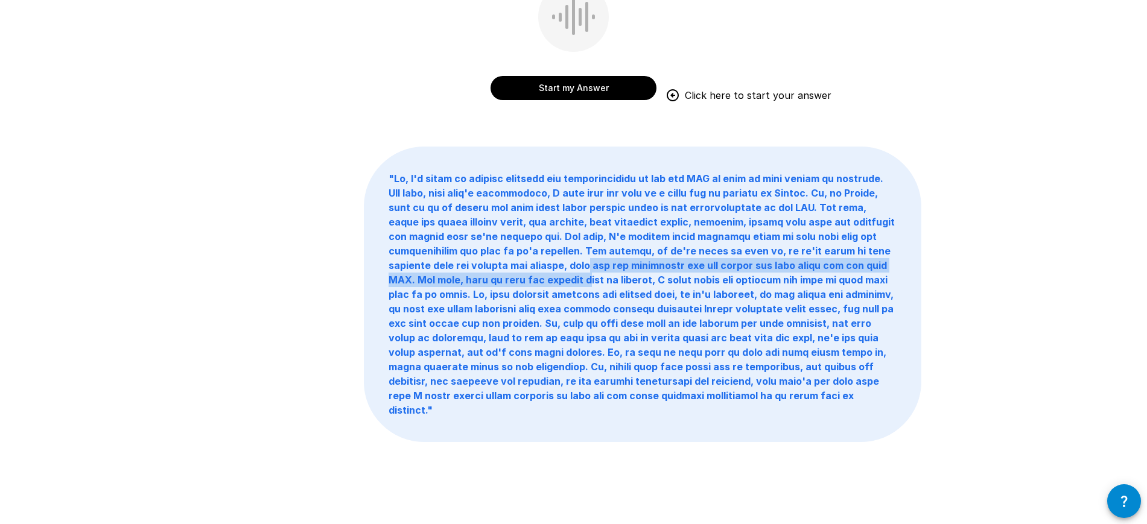
drag, startPoint x: 456, startPoint y: 262, endPoint x: 420, endPoint y: 281, distance: 40.5
click at [420, 281] on b "" "" at bounding box center [642, 295] width 506 height 244
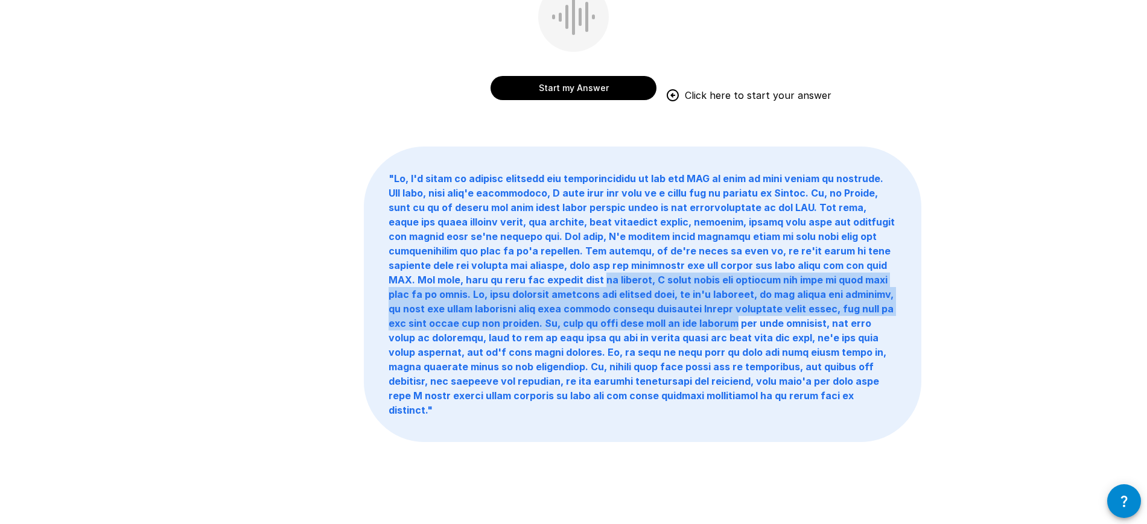
drag, startPoint x: 434, startPoint y: 281, endPoint x: 556, endPoint y: 329, distance: 131.1
click at [556, 329] on p "" "" at bounding box center [642, 294] width 556 height 294
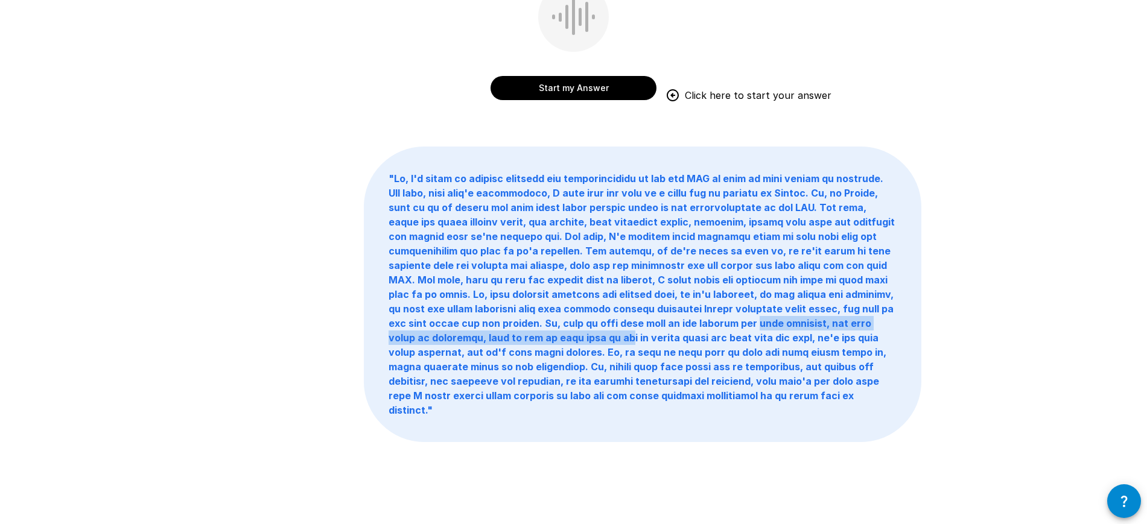
drag, startPoint x: 581, startPoint y: 323, endPoint x: 441, endPoint y: 338, distance: 140.8
click at [441, 338] on b "" "" at bounding box center [642, 295] width 506 height 244
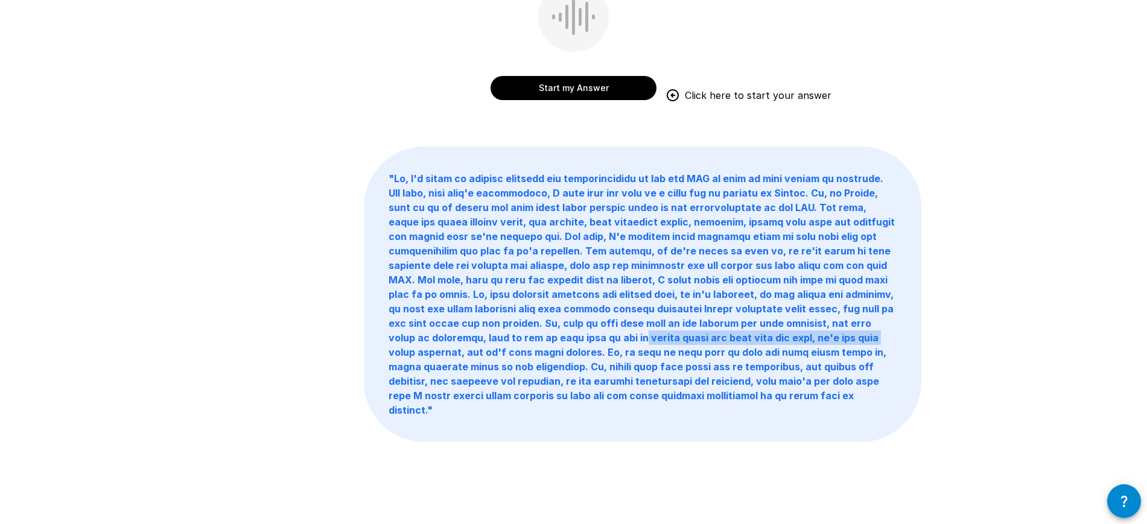
drag, startPoint x: 465, startPoint y: 336, endPoint x: 693, endPoint y: 340, distance: 228.1
click at [693, 340] on b "" "" at bounding box center [642, 295] width 506 height 244
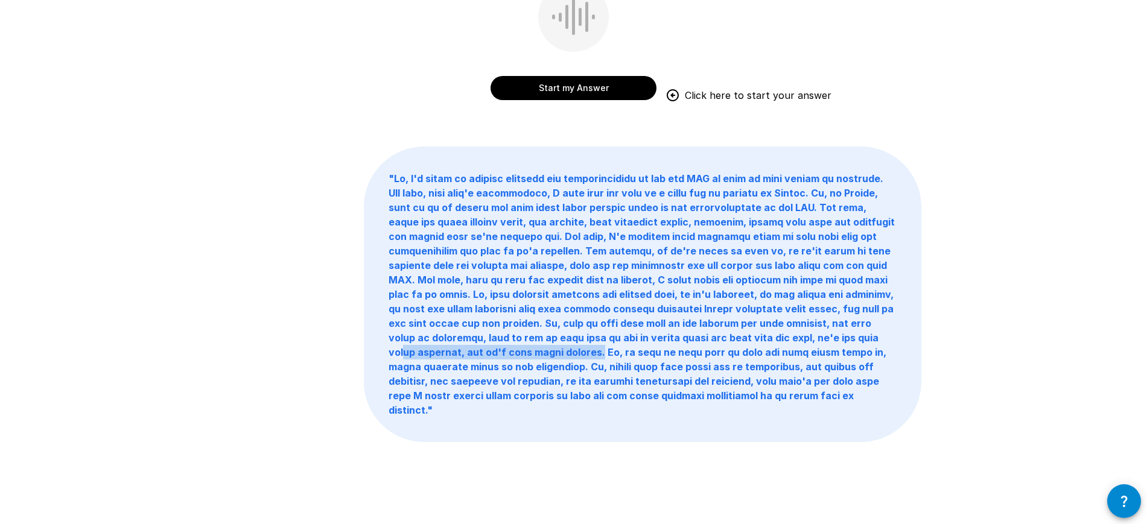
drag, startPoint x: 721, startPoint y: 339, endPoint x: 667, endPoint y: 364, distance: 60.2
click at [905, 341] on p "" "" at bounding box center [642, 294] width 556 height 294
drag, startPoint x: 414, startPoint y: 355, endPoint x: 535, endPoint y: 350, distance: 121.4
click at [535, 350] on b "" "" at bounding box center [642, 295] width 506 height 244
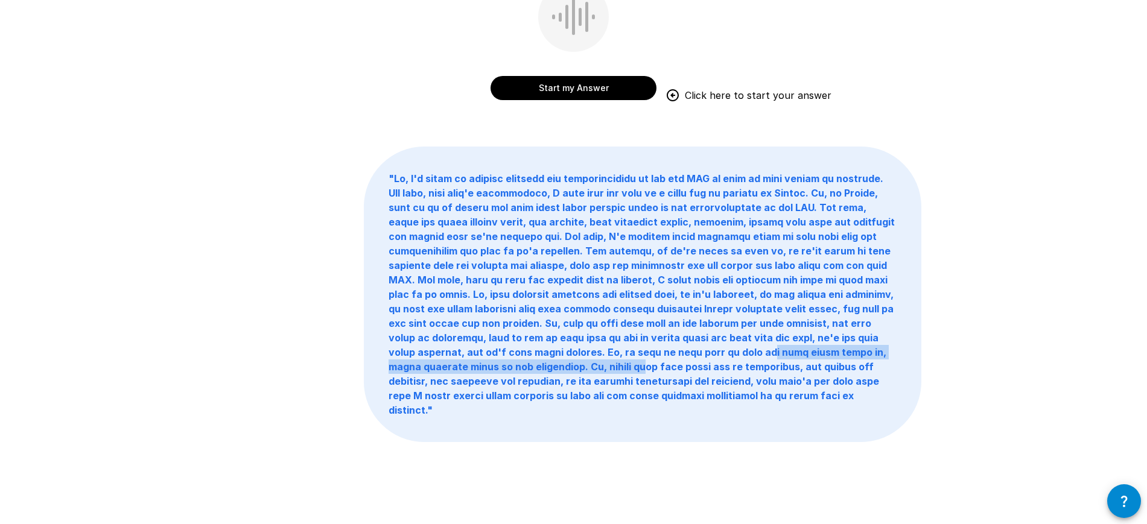
drag, startPoint x: 556, startPoint y: 350, endPoint x: 435, endPoint y: 363, distance: 122.0
click at [435, 363] on b "" "" at bounding box center [642, 295] width 506 height 244
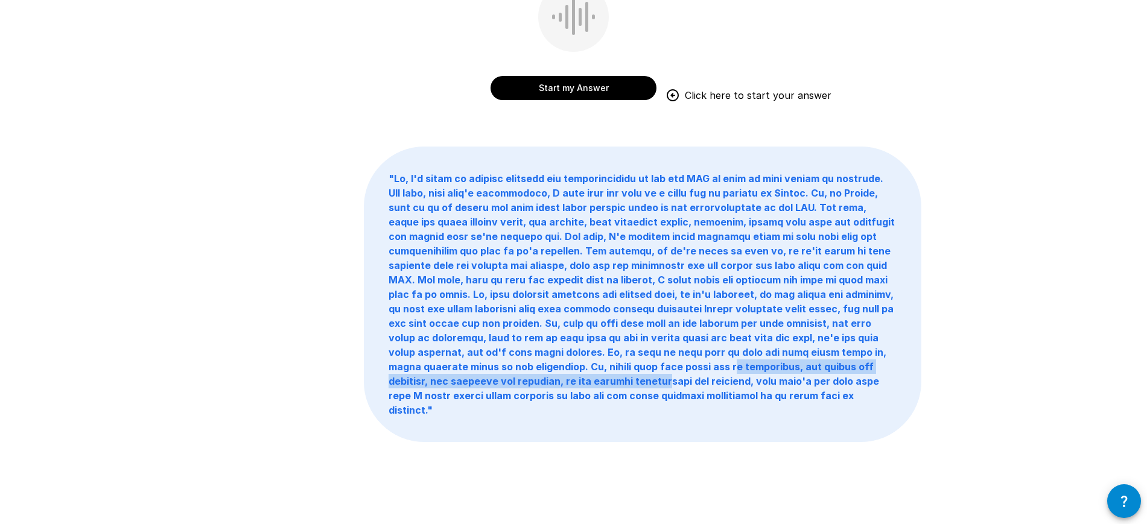
drag, startPoint x: 574, startPoint y: 371, endPoint x: 425, endPoint y: 378, distance: 149.2
click at [425, 378] on b "" "" at bounding box center [642, 295] width 506 height 244
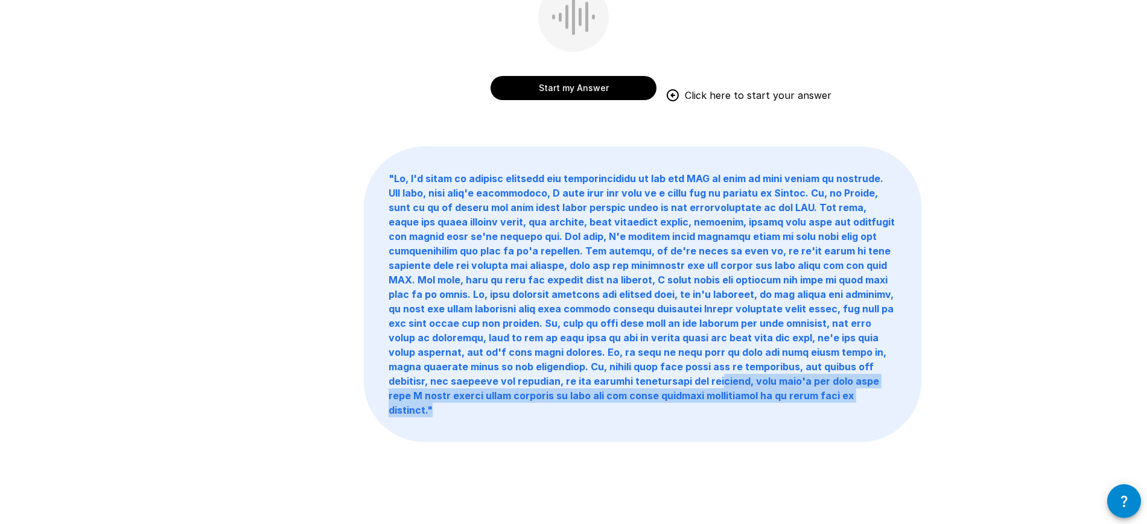
drag, startPoint x: 493, startPoint y: 379, endPoint x: 631, endPoint y: 410, distance: 141.1
click at [631, 410] on p "" "" at bounding box center [642, 294] width 556 height 294
click at [676, 413] on p "" "" at bounding box center [642, 294] width 556 height 294
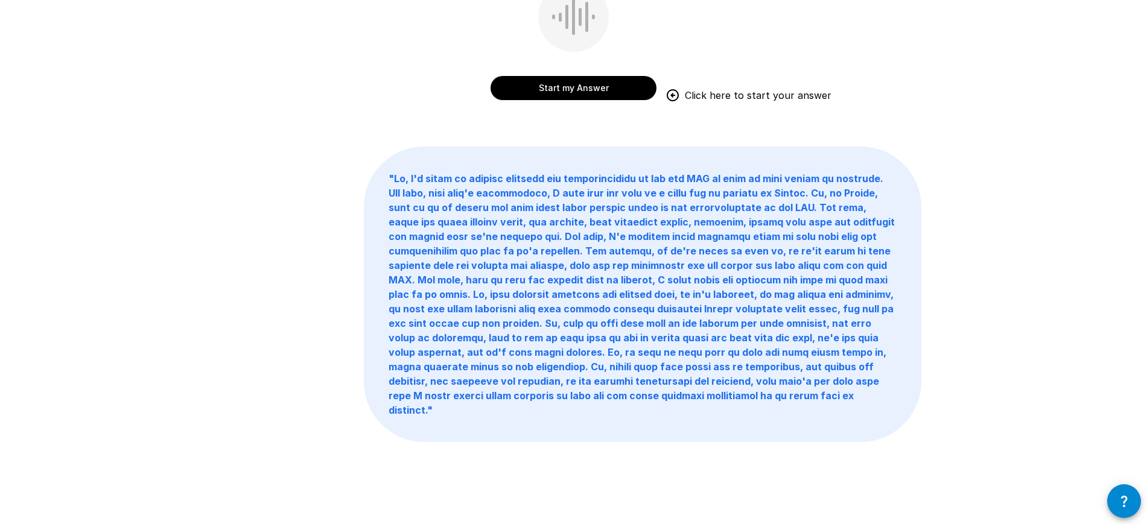
drag, startPoint x: 558, startPoint y: 91, endPoint x: 682, endPoint y: 393, distance: 326.9
click at [682, 393] on div "Start my Answer Click here to start your answer " "" at bounding box center [574, 171] width 724 height 734
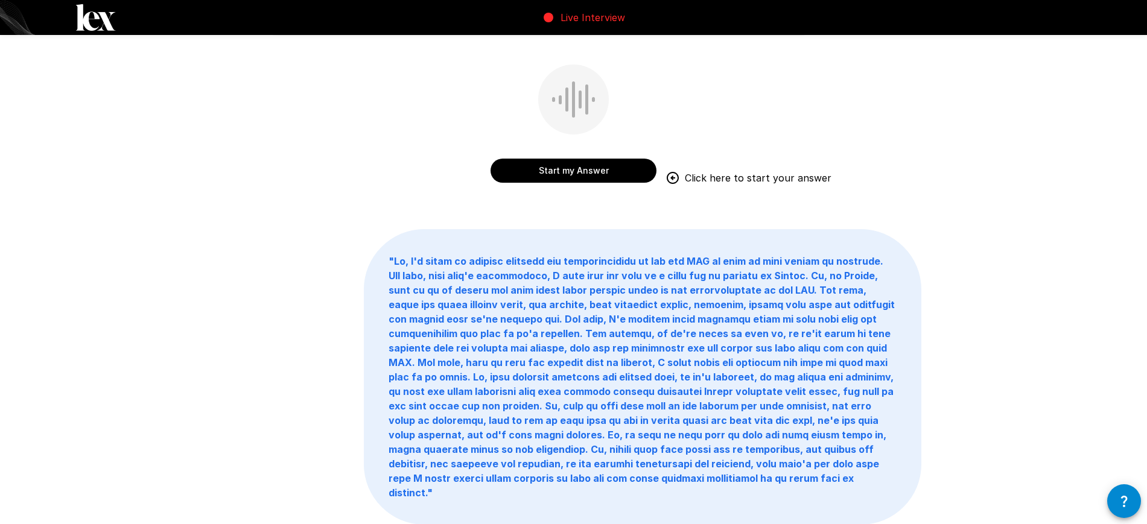
scroll to position [0, 0]
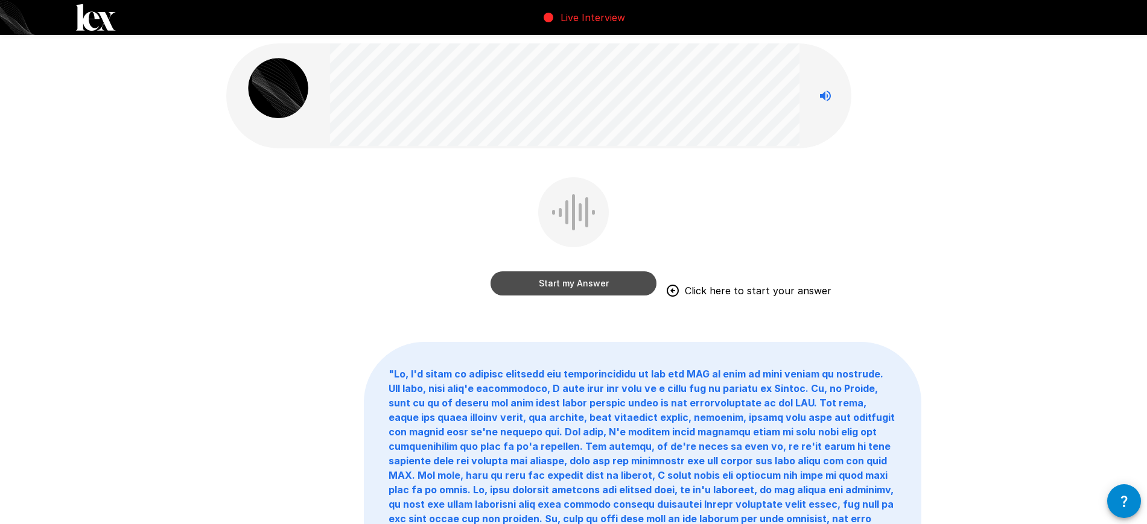
click at [543, 290] on button "Start my Answer" at bounding box center [574, 284] width 166 height 24
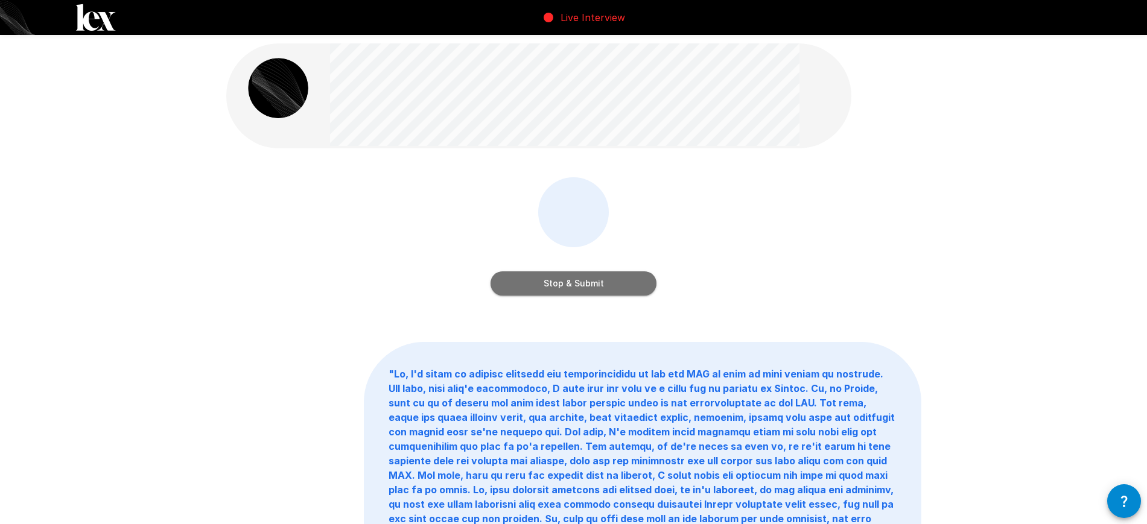
click at [565, 293] on button "Stop & Submit" at bounding box center [574, 284] width 166 height 24
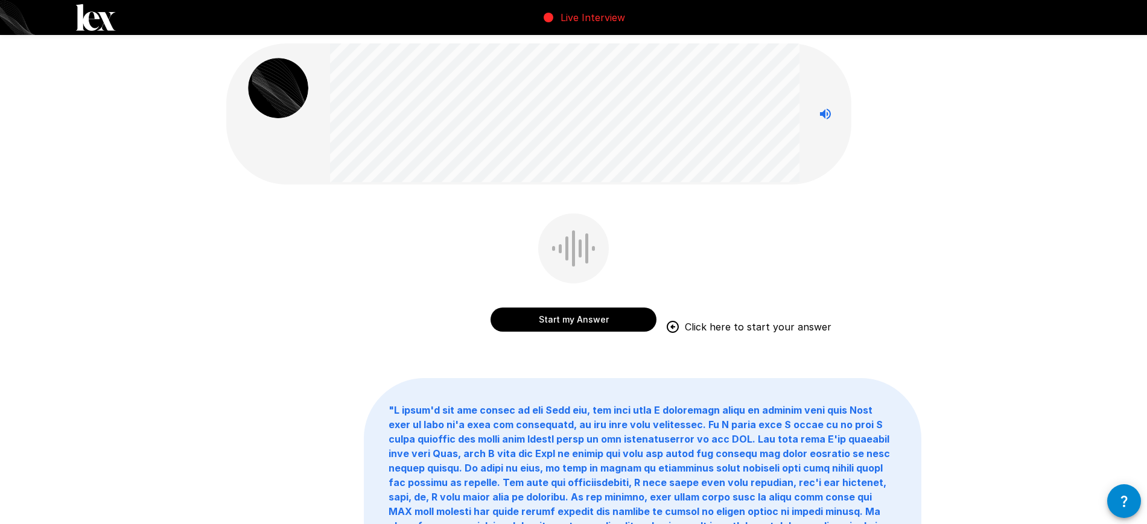
click at [552, 324] on button "Start my Answer" at bounding box center [574, 320] width 166 height 24
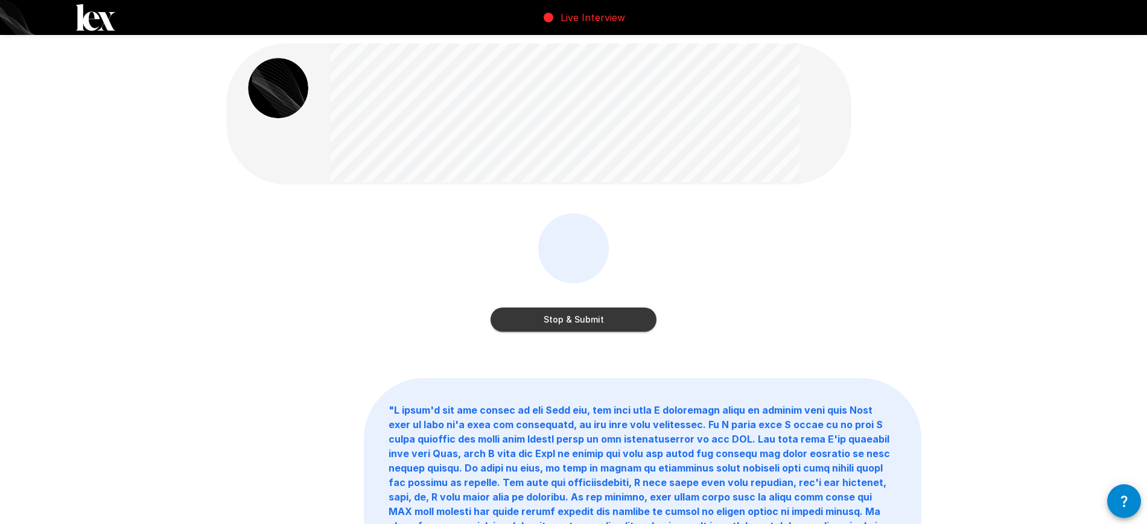
click at [576, 332] on div "Stop & Submit" at bounding box center [574, 275] width 166 height 123
click at [562, 326] on button "Stop & Submit" at bounding box center [574, 320] width 166 height 24
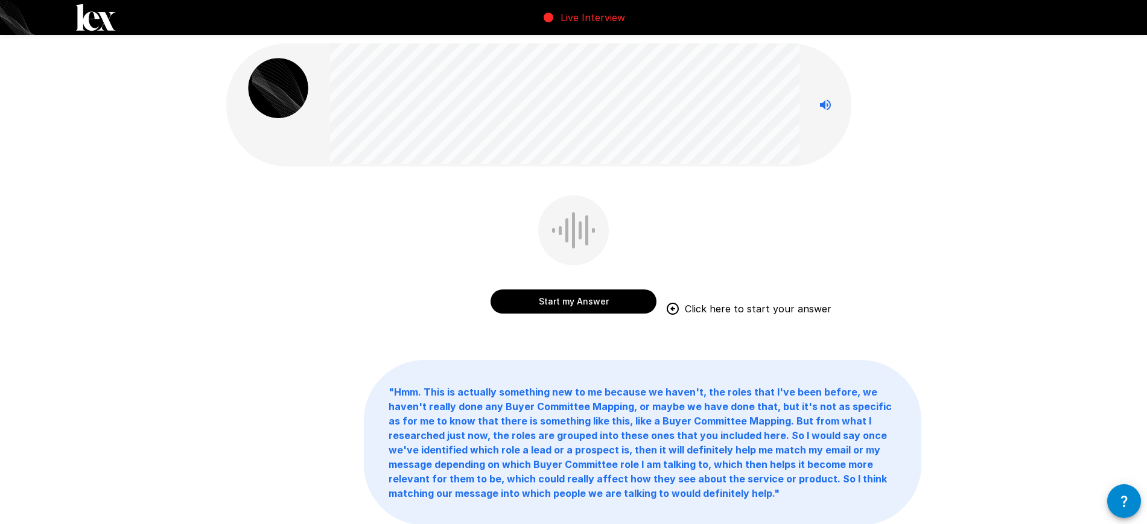
click at [571, 305] on button "Start my Answer" at bounding box center [574, 302] width 166 height 24
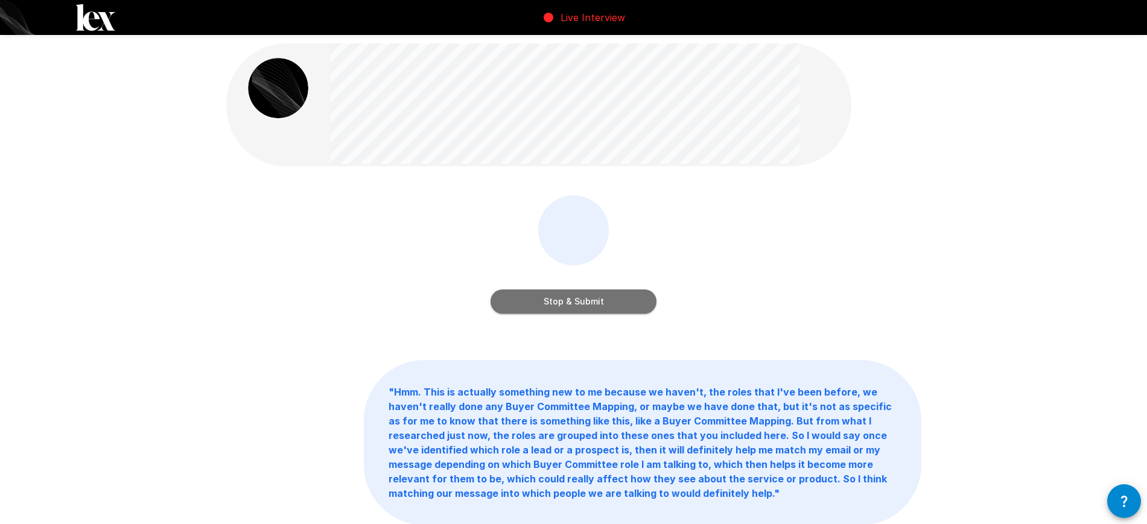
click at [591, 307] on button "Stop & Submit" at bounding box center [574, 302] width 166 height 24
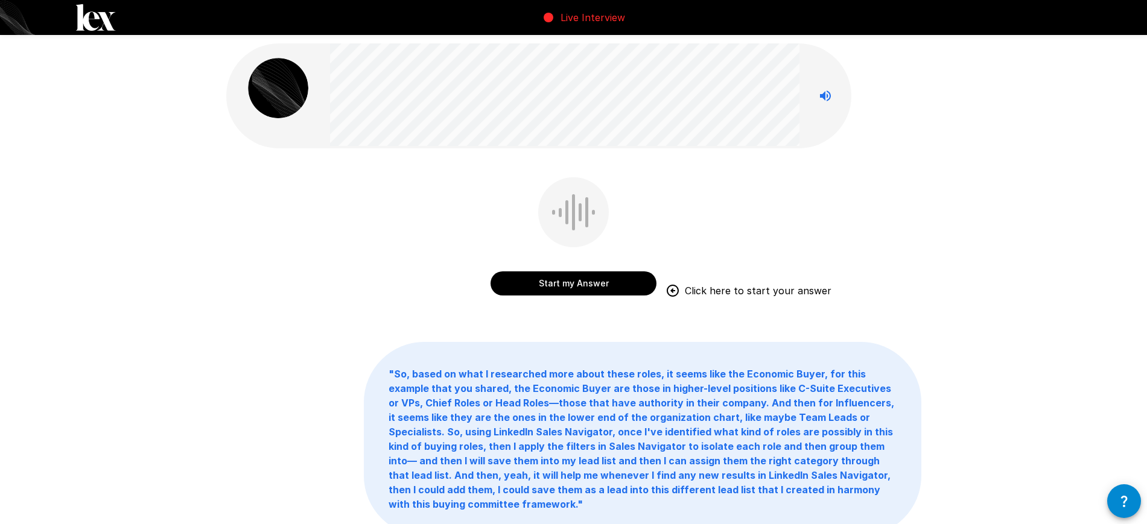
click at [595, 282] on button "Start my Answer" at bounding box center [574, 284] width 166 height 24
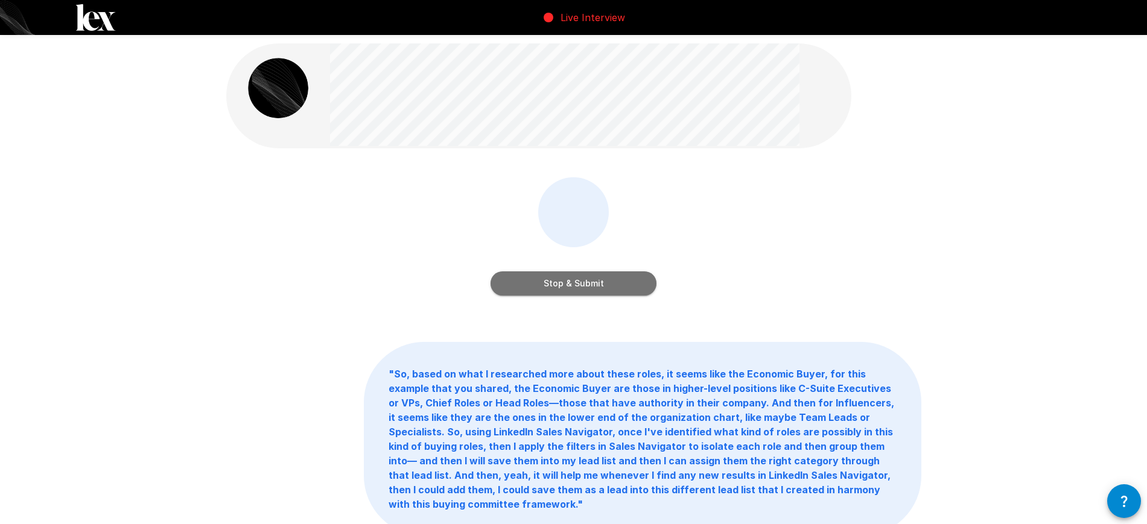
click at [579, 286] on button "Stop & Submit" at bounding box center [574, 284] width 166 height 24
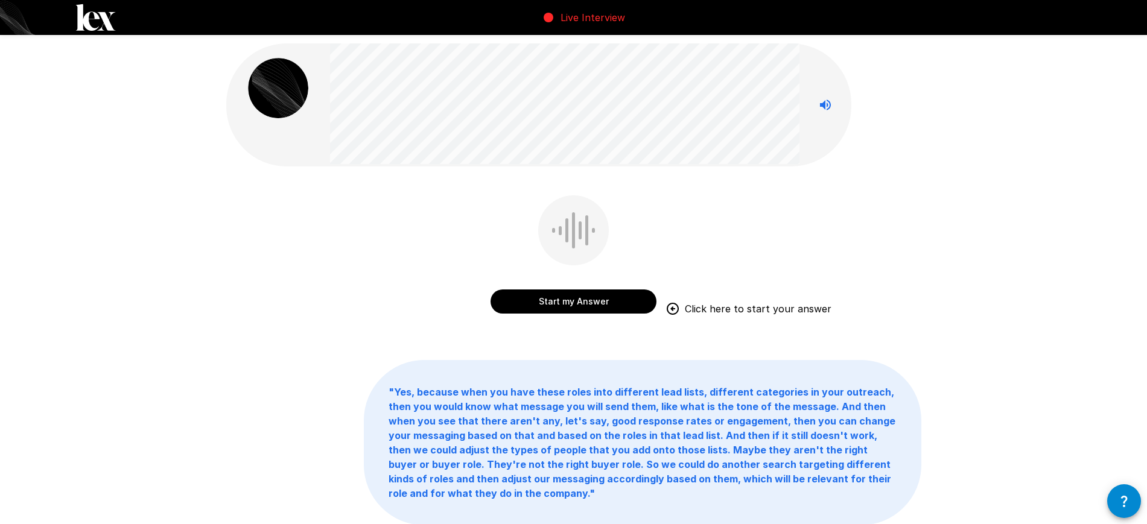
click at [573, 304] on button "Start my Answer" at bounding box center [574, 302] width 166 height 24
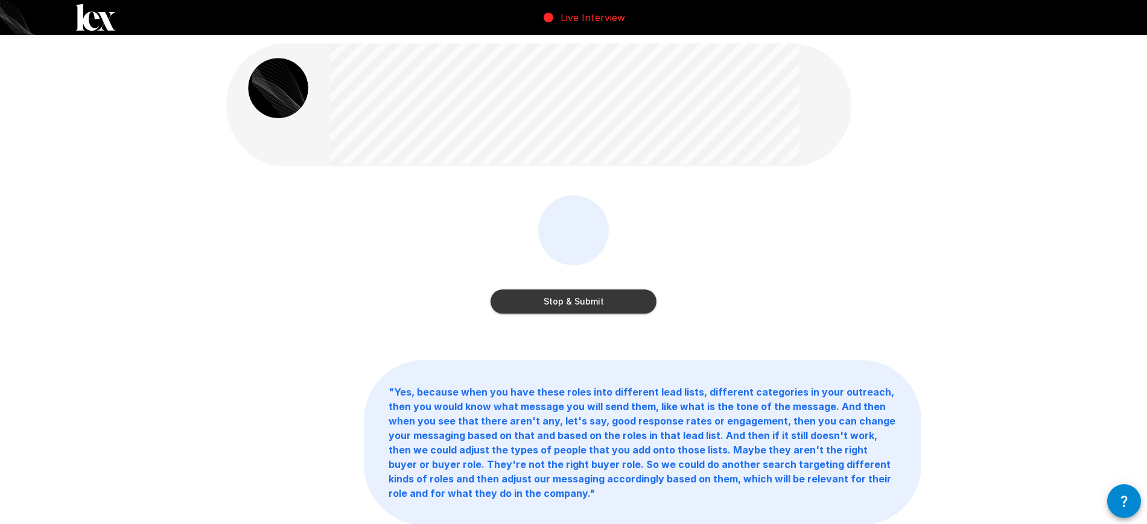
click at [536, 310] on button "Stop & Submit" at bounding box center [574, 302] width 166 height 24
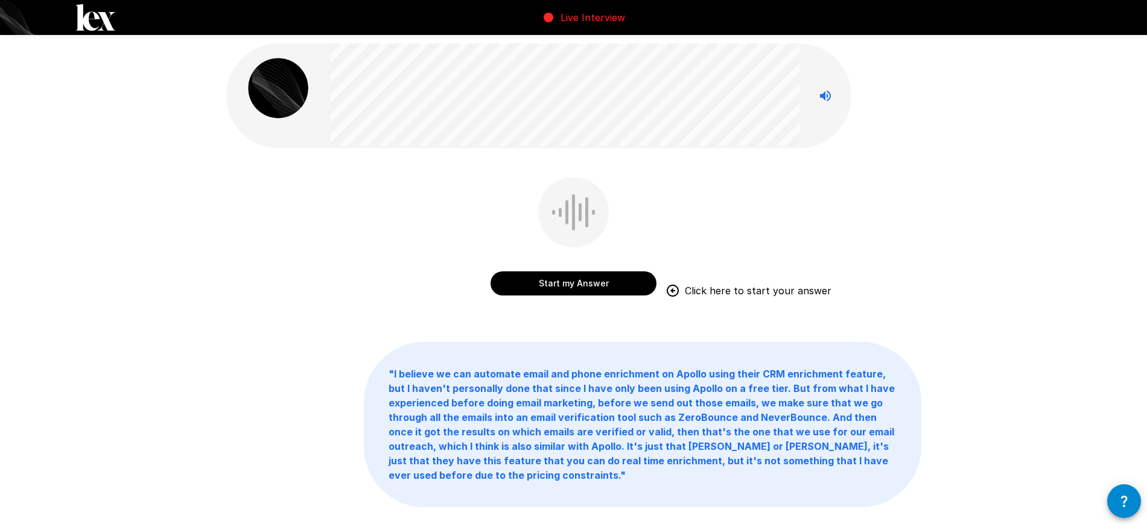
click at [567, 279] on button "Start my Answer" at bounding box center [574, 284] width 166 height 24
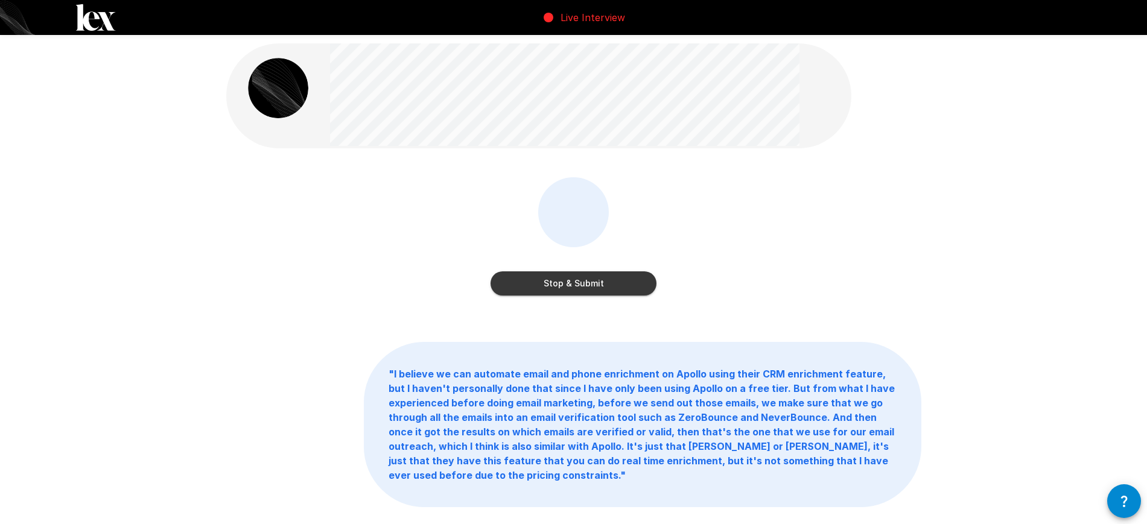
click at [544, 307] on div "Stop & Submit" at bounding box center [573, 245] width 695 height 136
click at [529, 279] on button "Stop & Submit" at bounding box center [574, 284] width 166 height 24
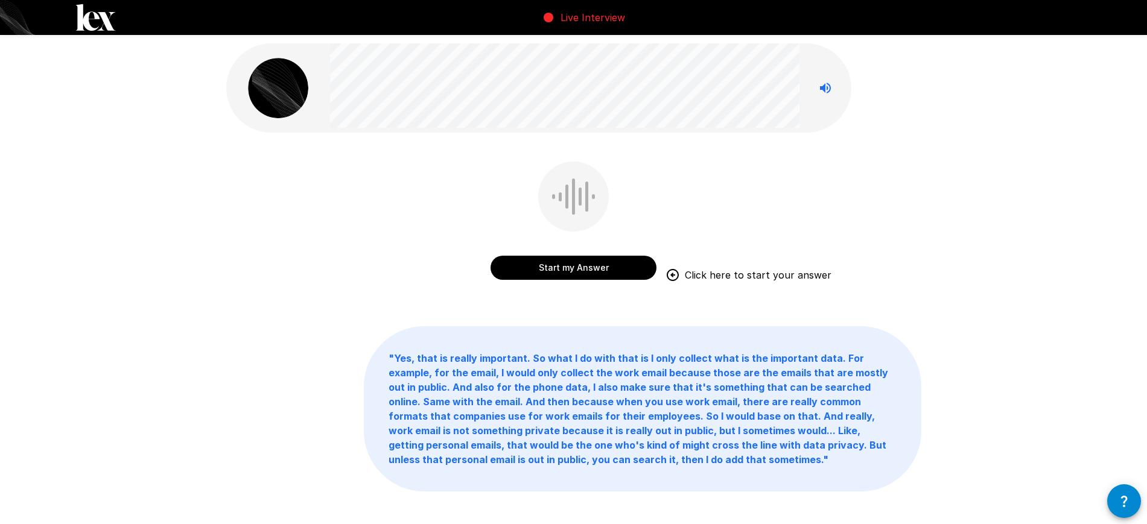
click at [571, 272] on button "Start my Answer" at bounding box center [574, 268] width 166 height 24
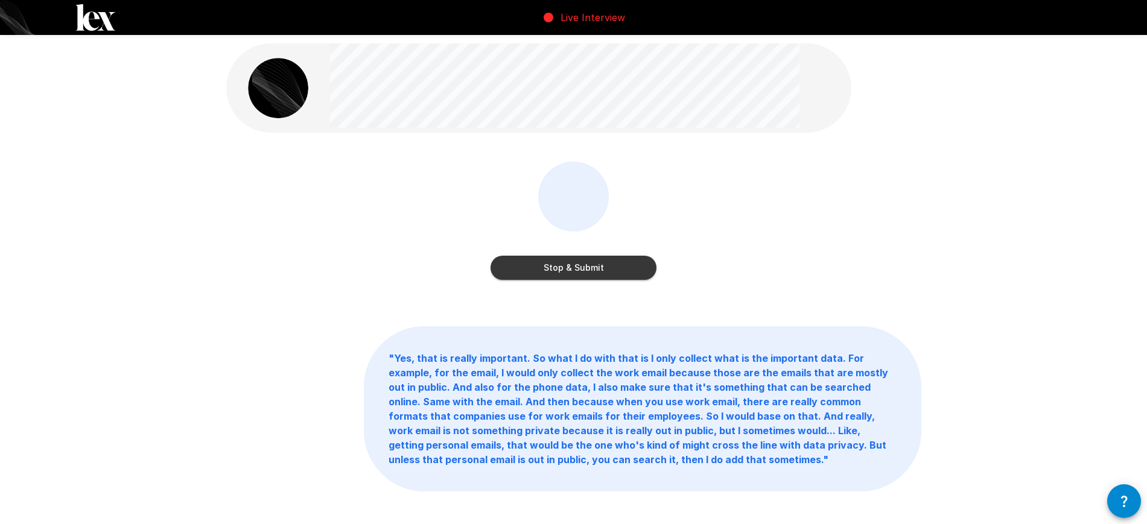
click at [582, 271] on button "Stop & Submit" at bounding box center [574, 268] width 166 height 24
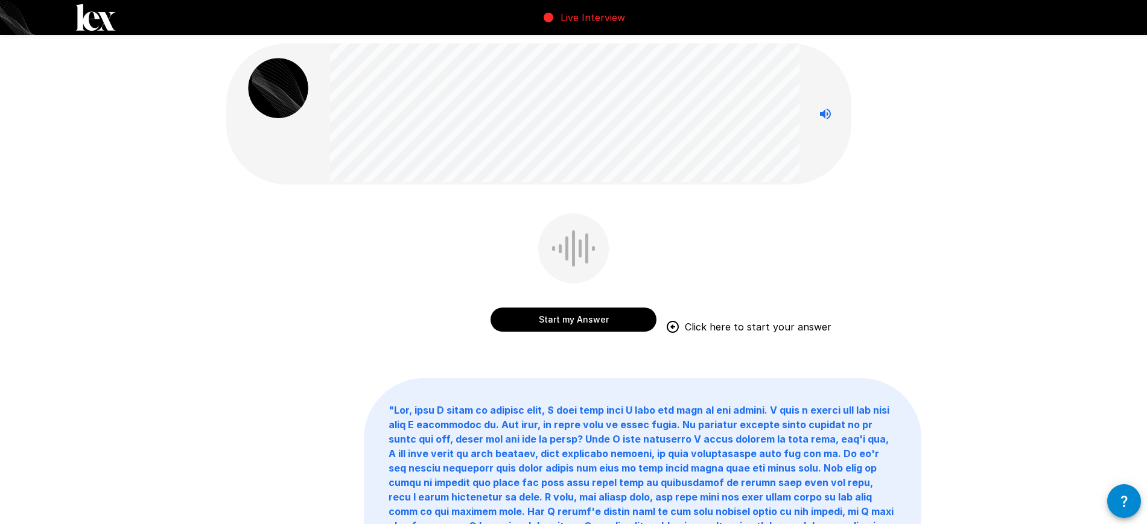
click at [570, 323] on button "Start my Answer" at bounding box center [574, 320] width 166 height 24
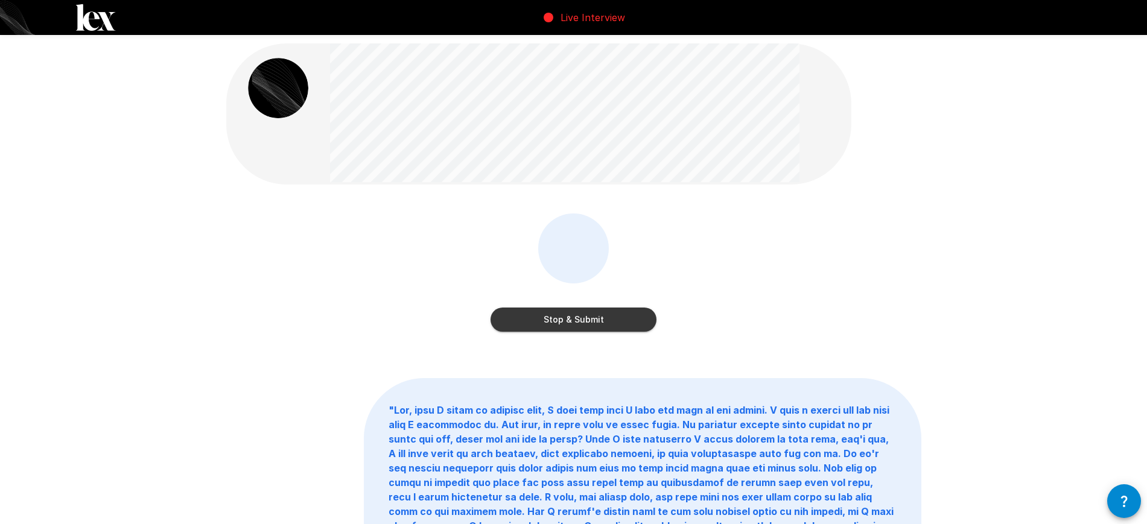
click at [562, 325] on button "Stop & Submit" at bounding box center [574, 320] width 166 height 24
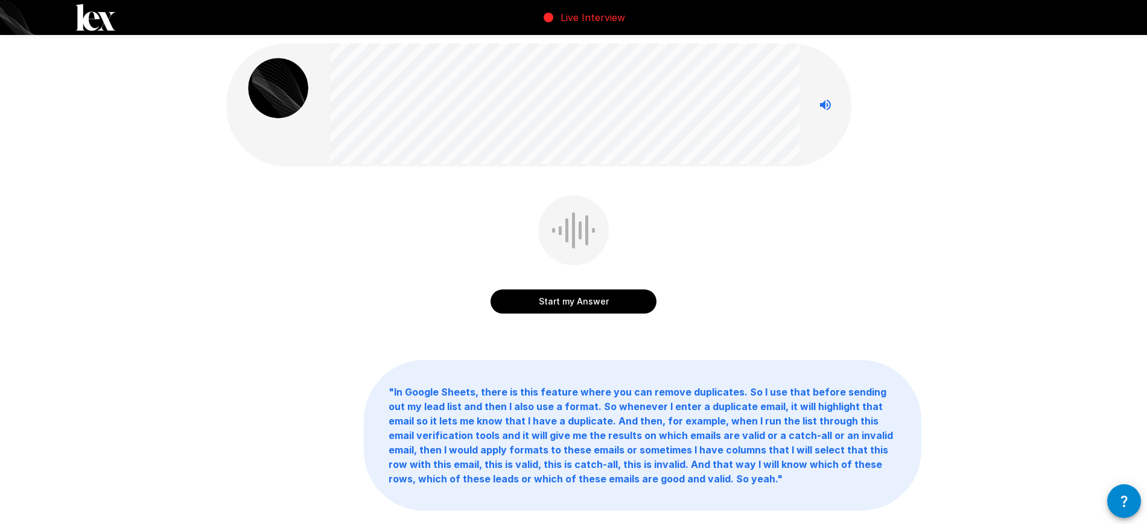
click at [584, 308] on button "Start my Answer" at bounding box center [574, 302] width 166 height 24
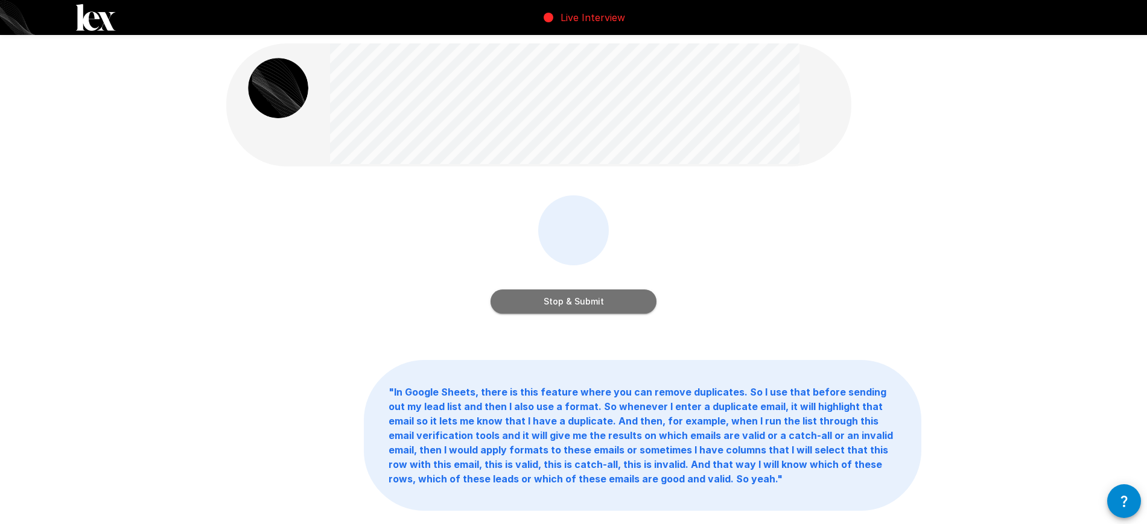
click at [552, 303] on button "Stop & Submit" at bounding box center [574, 302] width 166 height 24
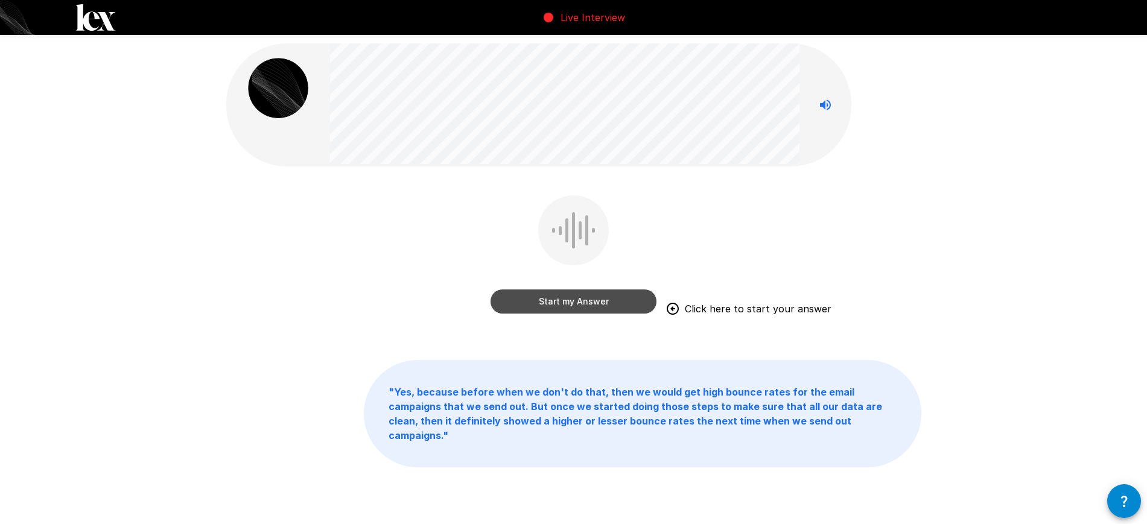
click at [564, 305] on button "Start my Answer" at bounding box center [574, 302] width 166 height 24
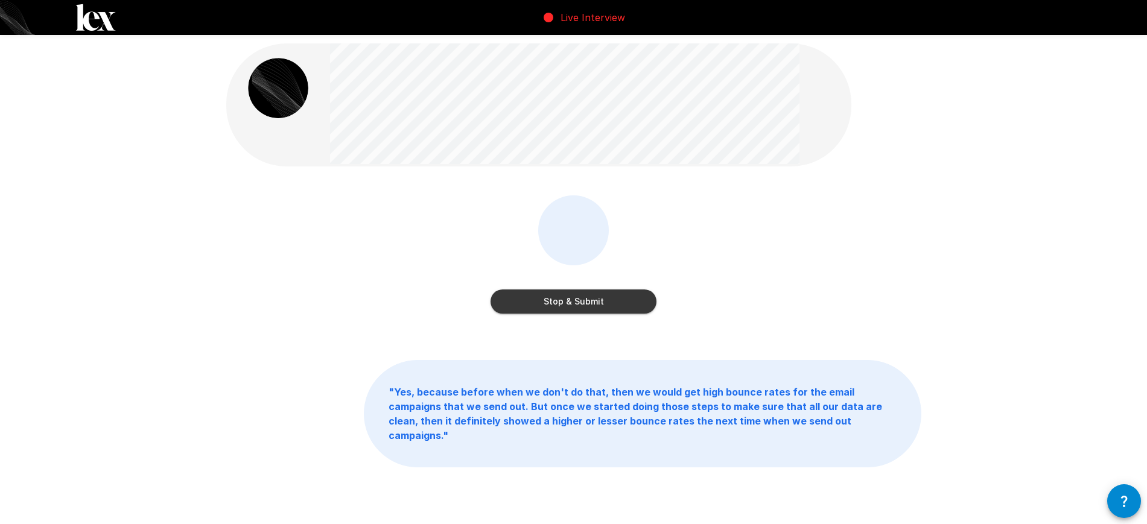
click at [565, 302] on button "Stop & Submit" at bounding box center [574, 302] width 166 height 24
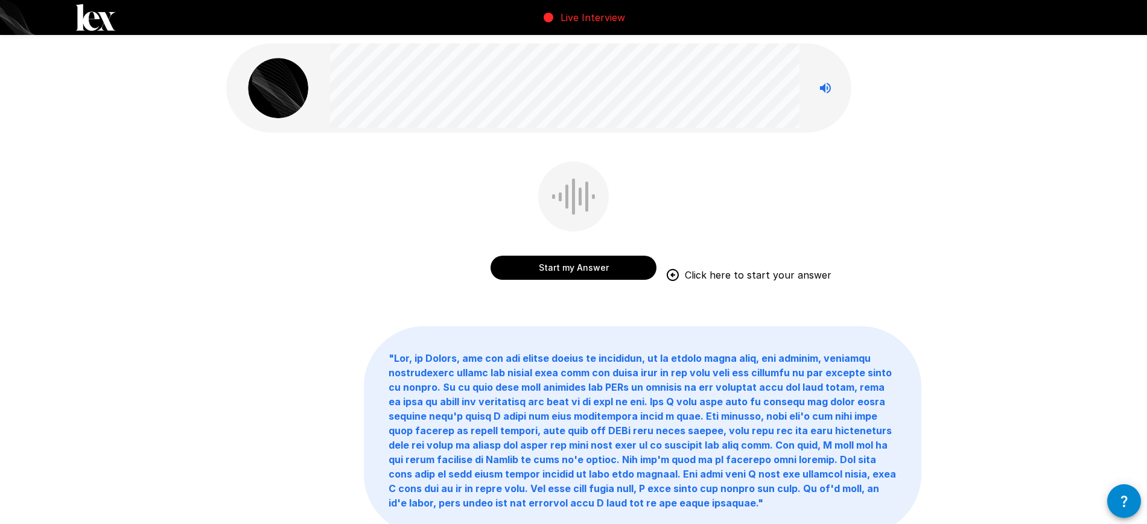
click at [556, 269] on button "Start my Answer" at bounding box center [574, 268] width 166 height 24
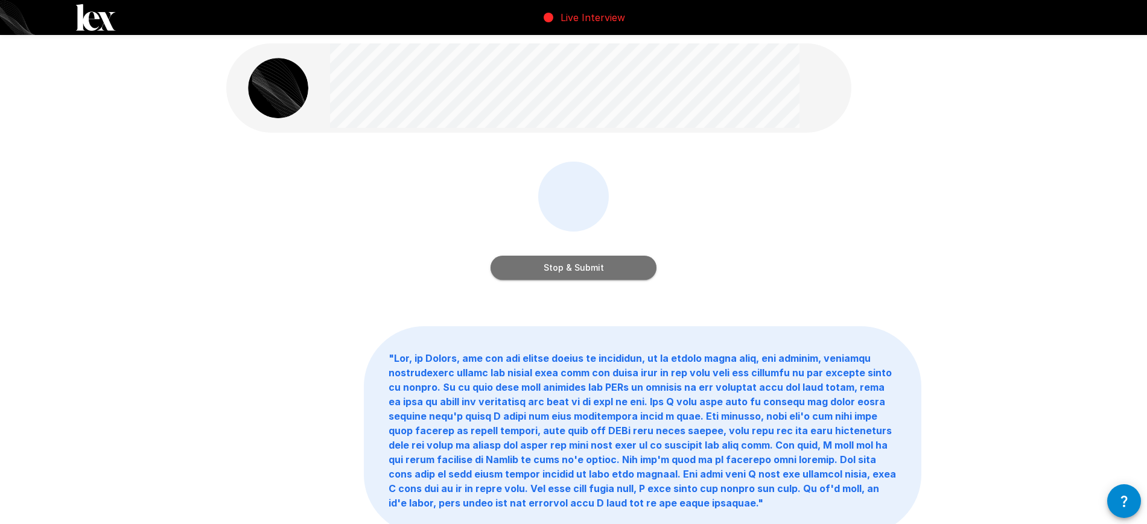
click at [547, 269] on button "Stop & Submit" at bounding box center [574, 268] width 166 height 24
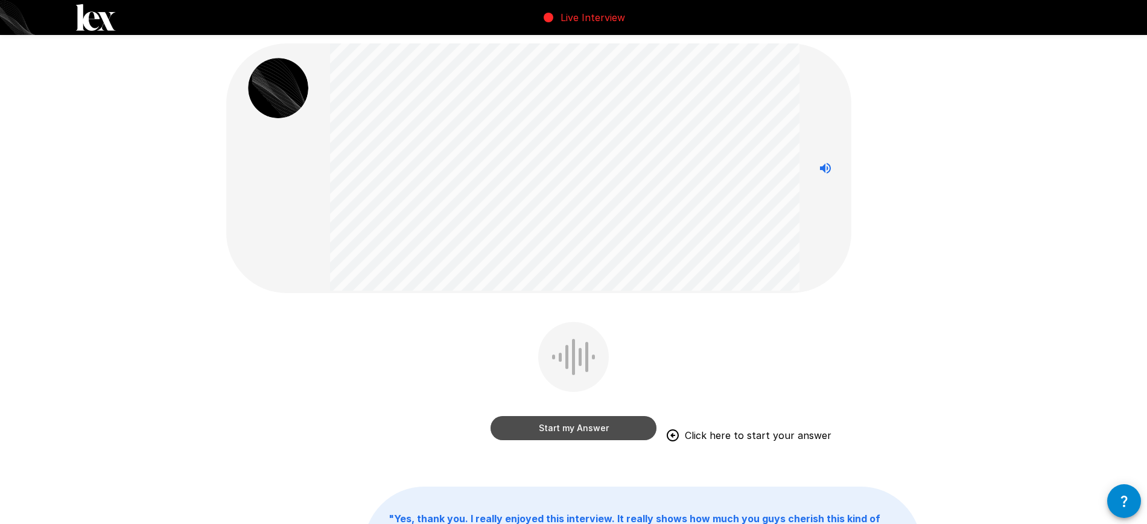
click at [566, 433] on button "Start my Answer" at bounding box center [574, 428] width 166 height 24
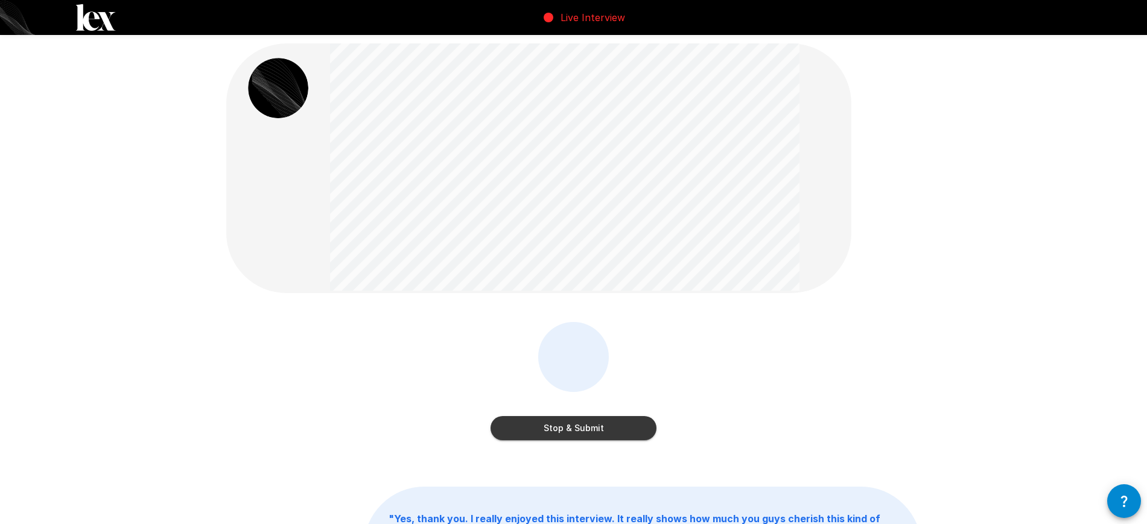
click at [564, 430] on button "Stop & Submit" at bounding box center [574, 428] width 166 height 24
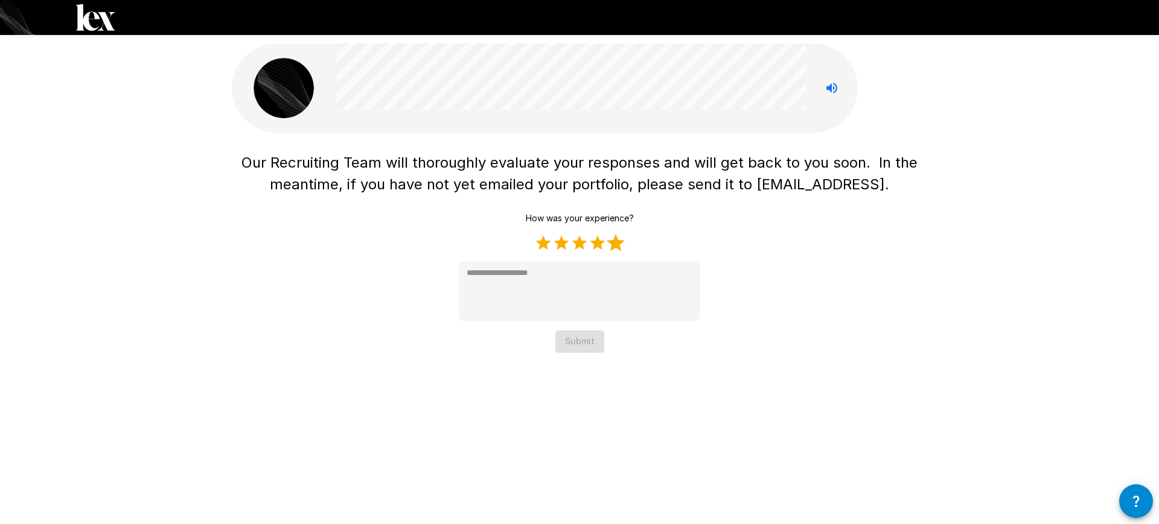
click at [617, 243] on label "5 Stars" at bounding box center [615, 243] width 18 height 18
type textarea "*"
click at [589, 342] on button "Submit" at bounding box center [579, 342] width 49 height 22
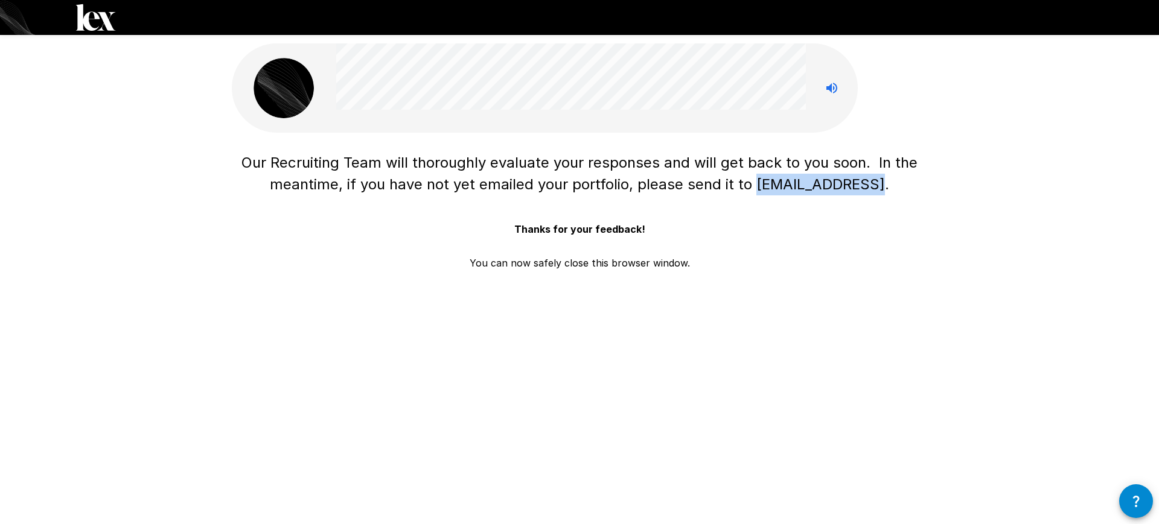
drag, startPoint x: 762, startPoint y: 183, endPoint x: 875, endPoint y: 176, distance: 113.1
click at [875, 176] on span "Our Recruiting Team will thoroughly evaluate your responses and will get back t…" at bounding box center [581, 173] width 680 height 39
copy span "[EMAIL_ADDRESS]"
